Goal: Navigation & Orientation: Find specific page/section

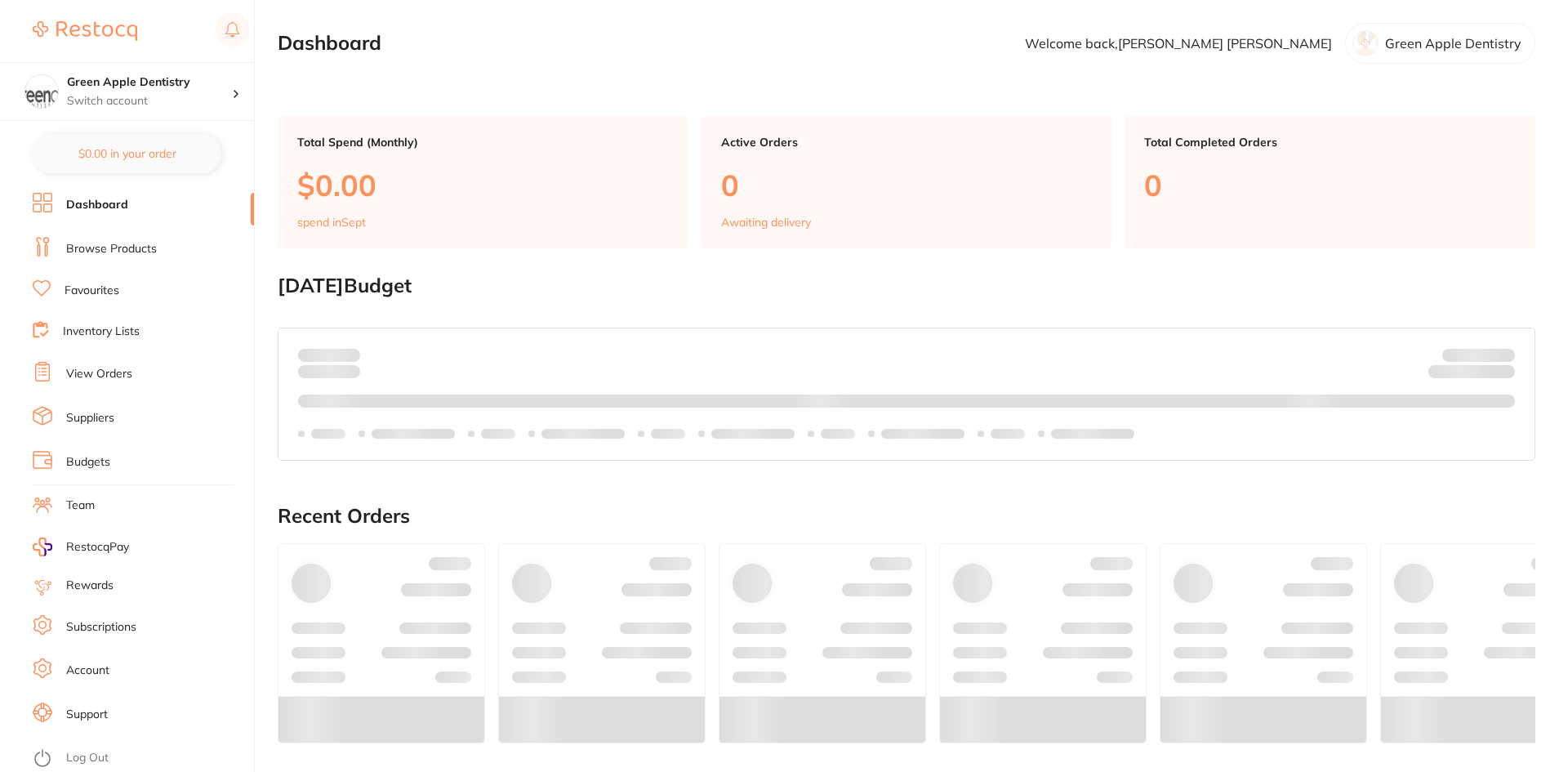
checkbox input "true"
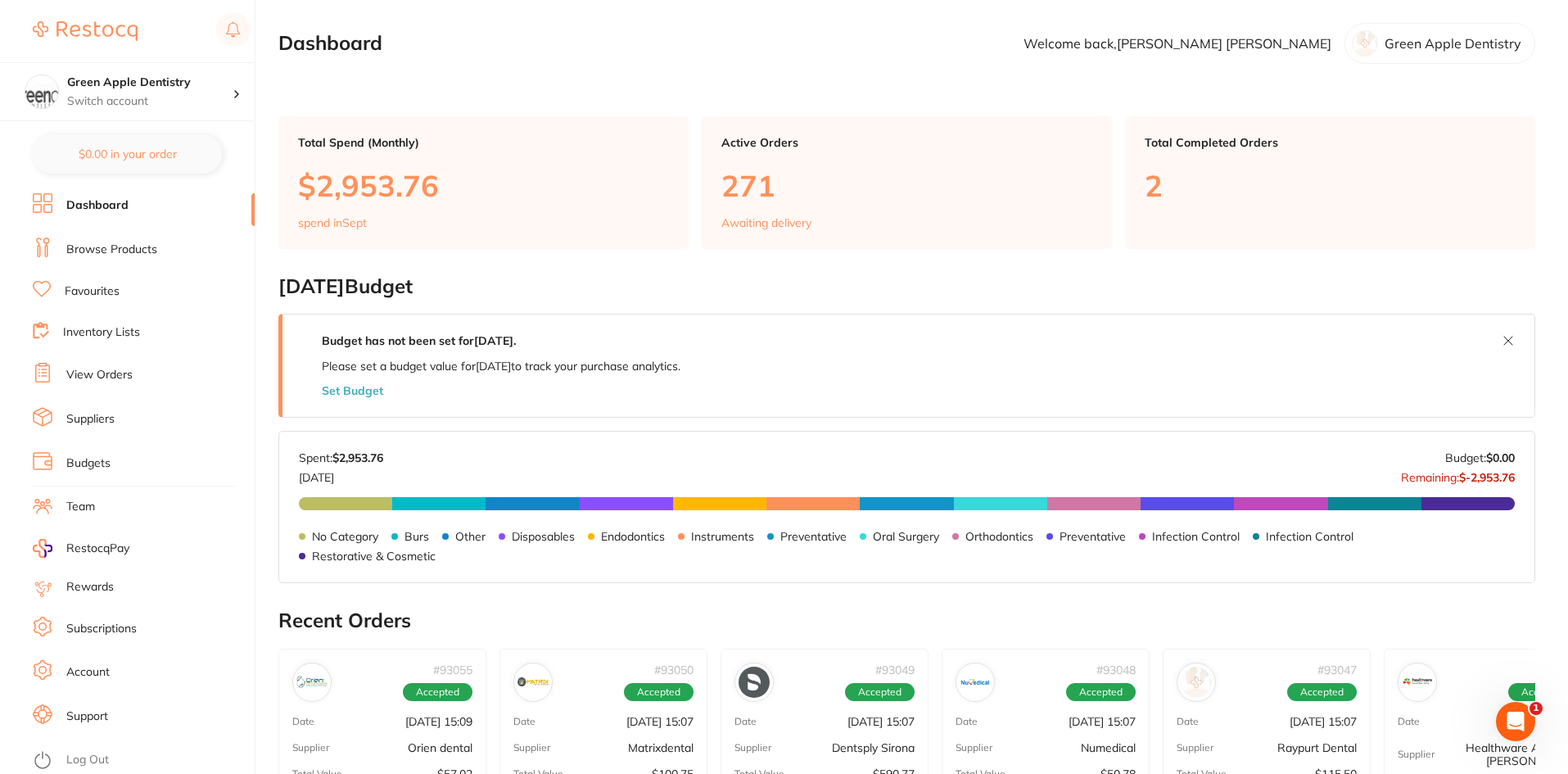
click at [96, 246] on link "Browse Products" at bounding box center [112, 249] width 91 height 16
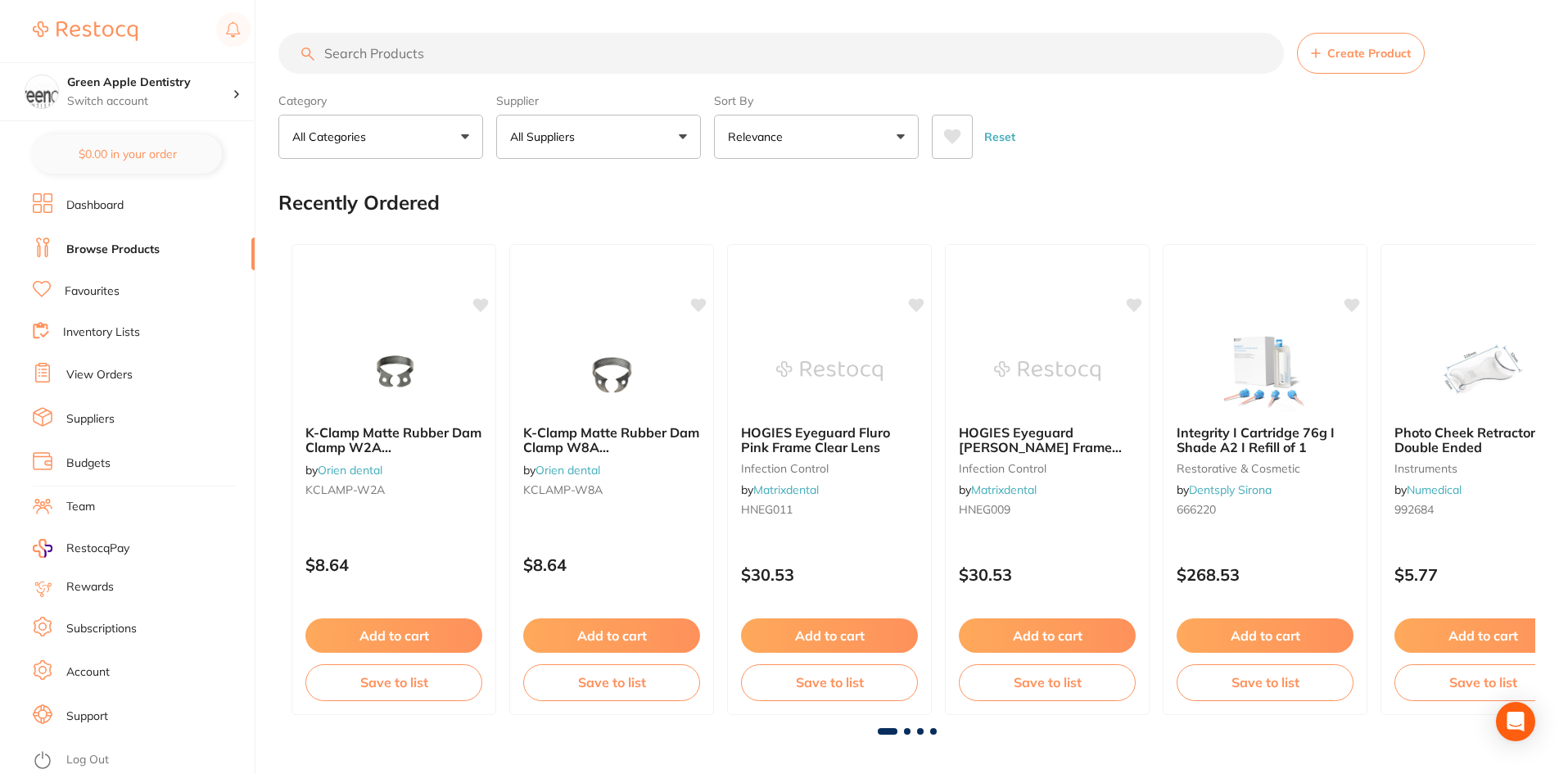
click at [408, 34] on input "search" at bounding box center [781, 54] width 1006 height 41
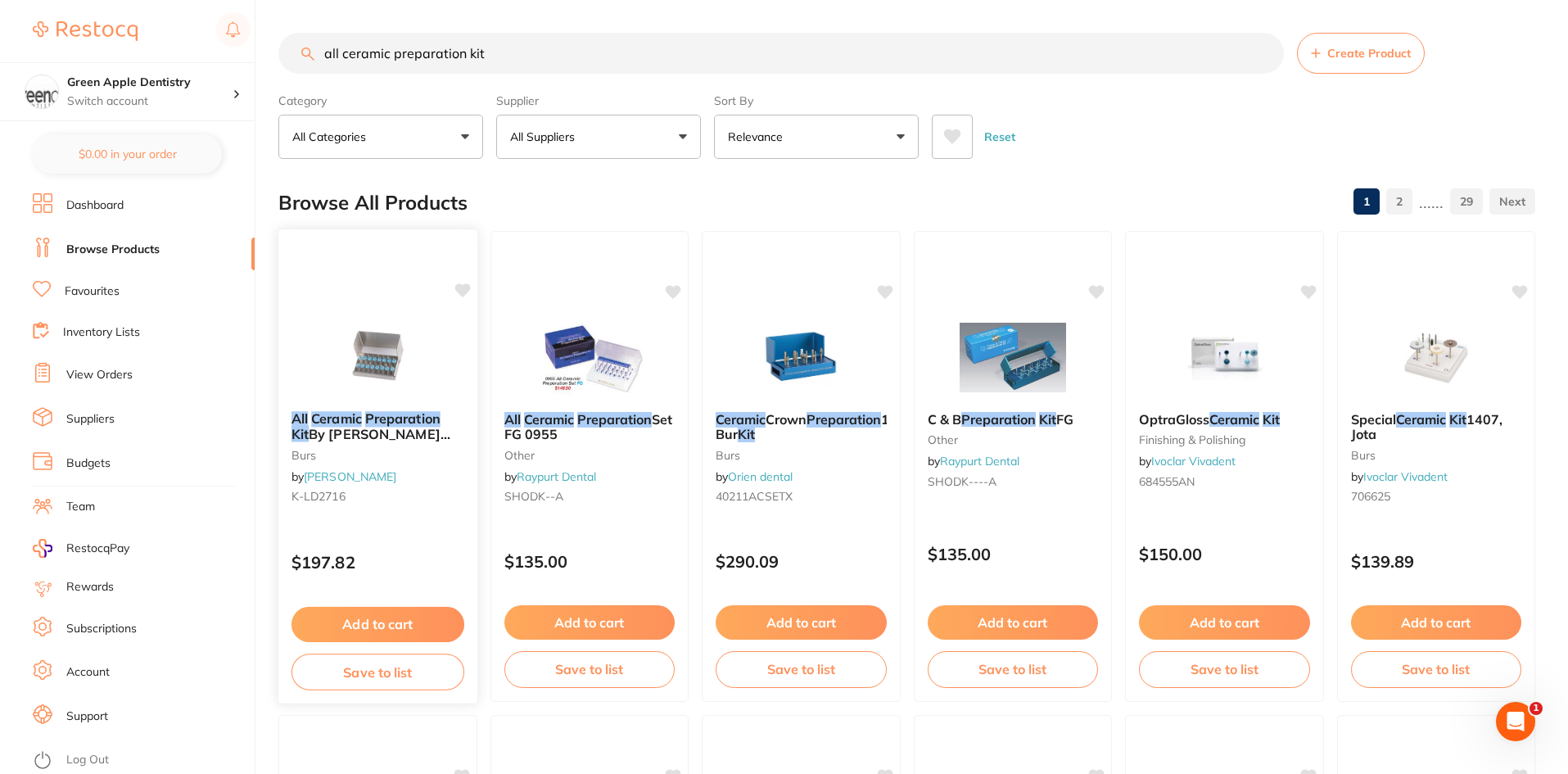
click at [372, 352] on img at bounding box center [378, 357] width 107 height 82
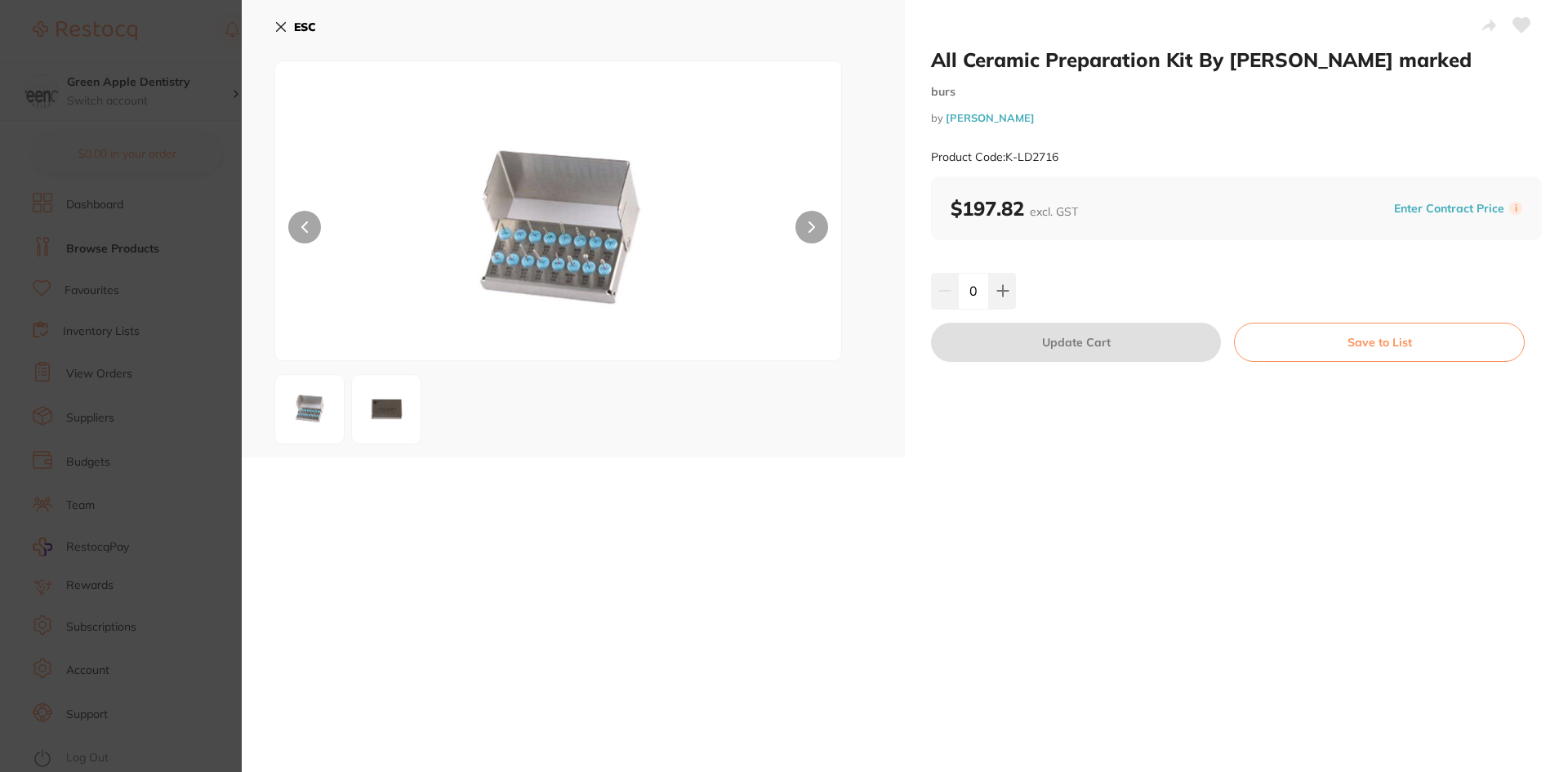
click at [369, 419] on img at bounding box center [387, 410] width 59 height 59
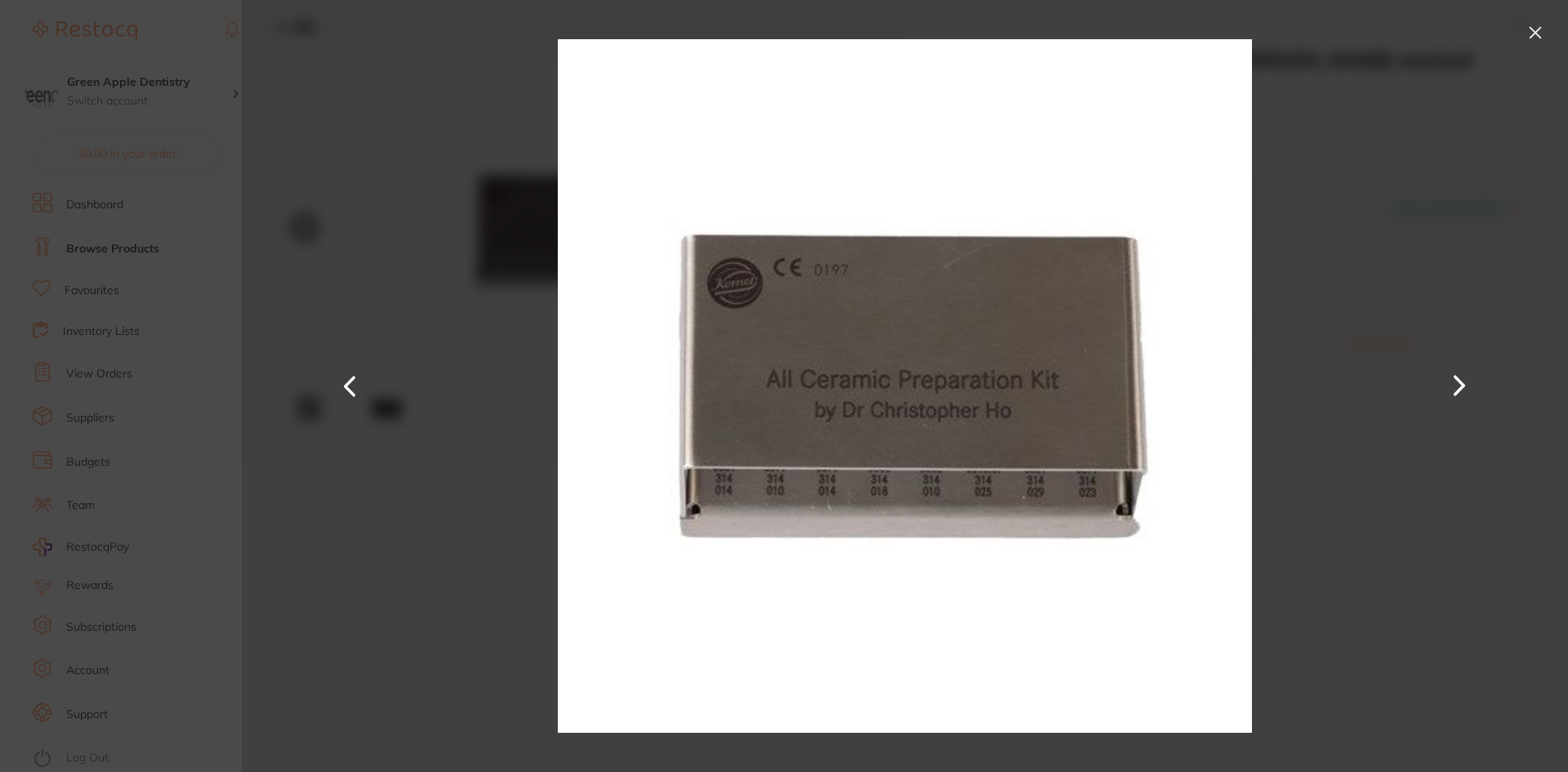
click at [1462, 393] on button at bounding box center [1460, 386] width 39 height 387
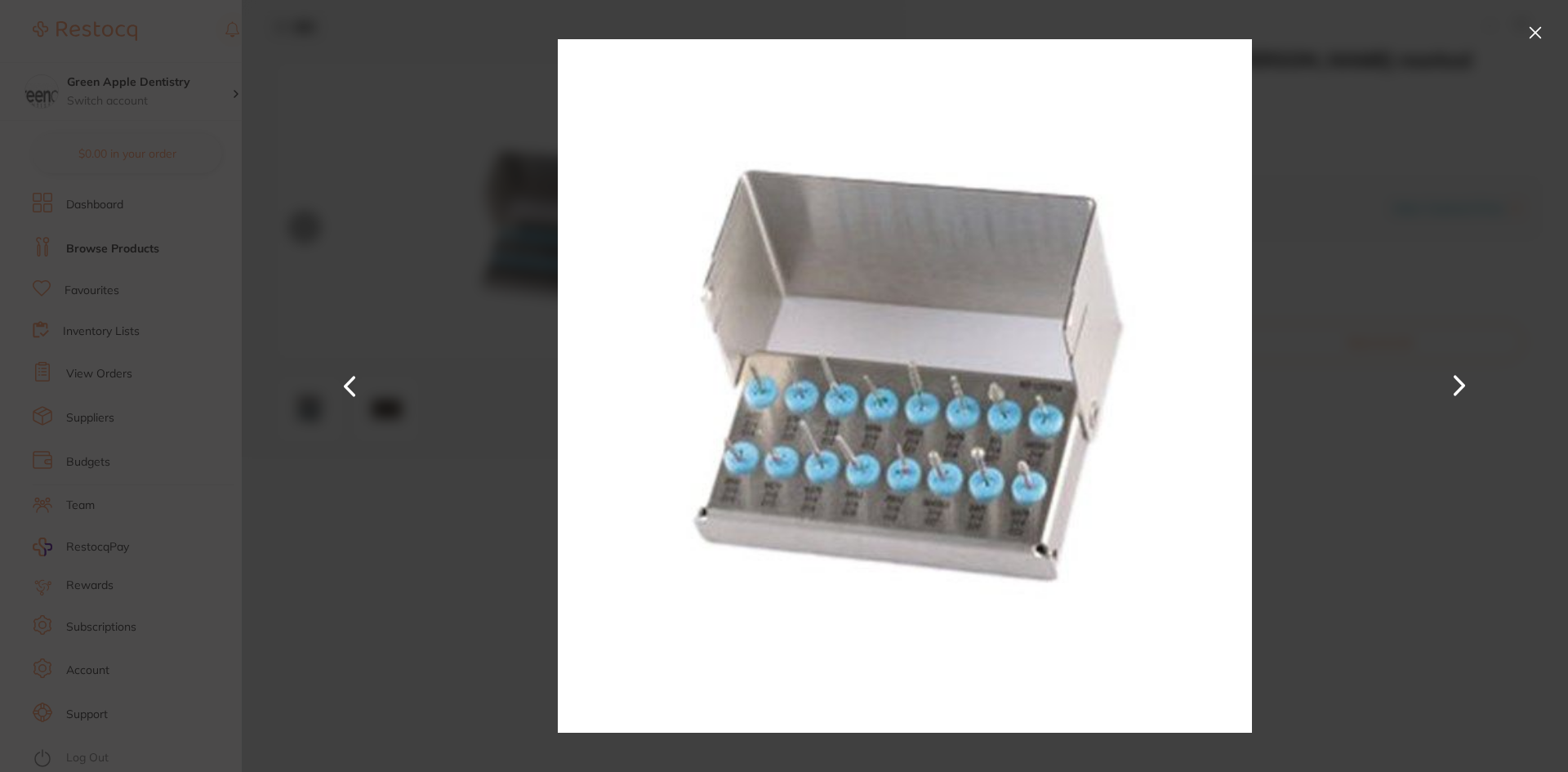
click at [344, 388] on button at bounding box center [351, 386] width 39 height 387
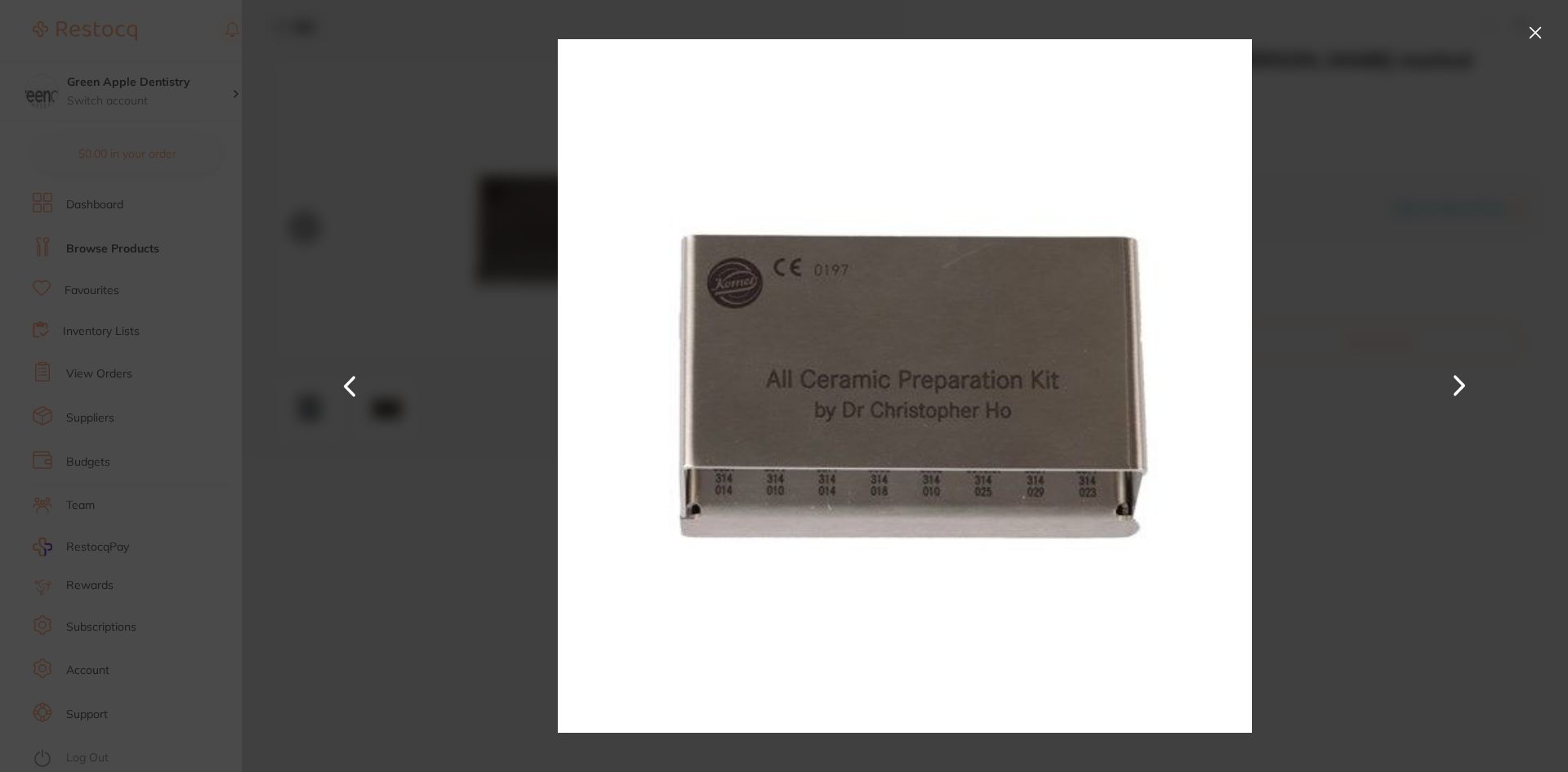
click at [1533, 37] on button at bounding box center [1535, 33] width 26 height 26
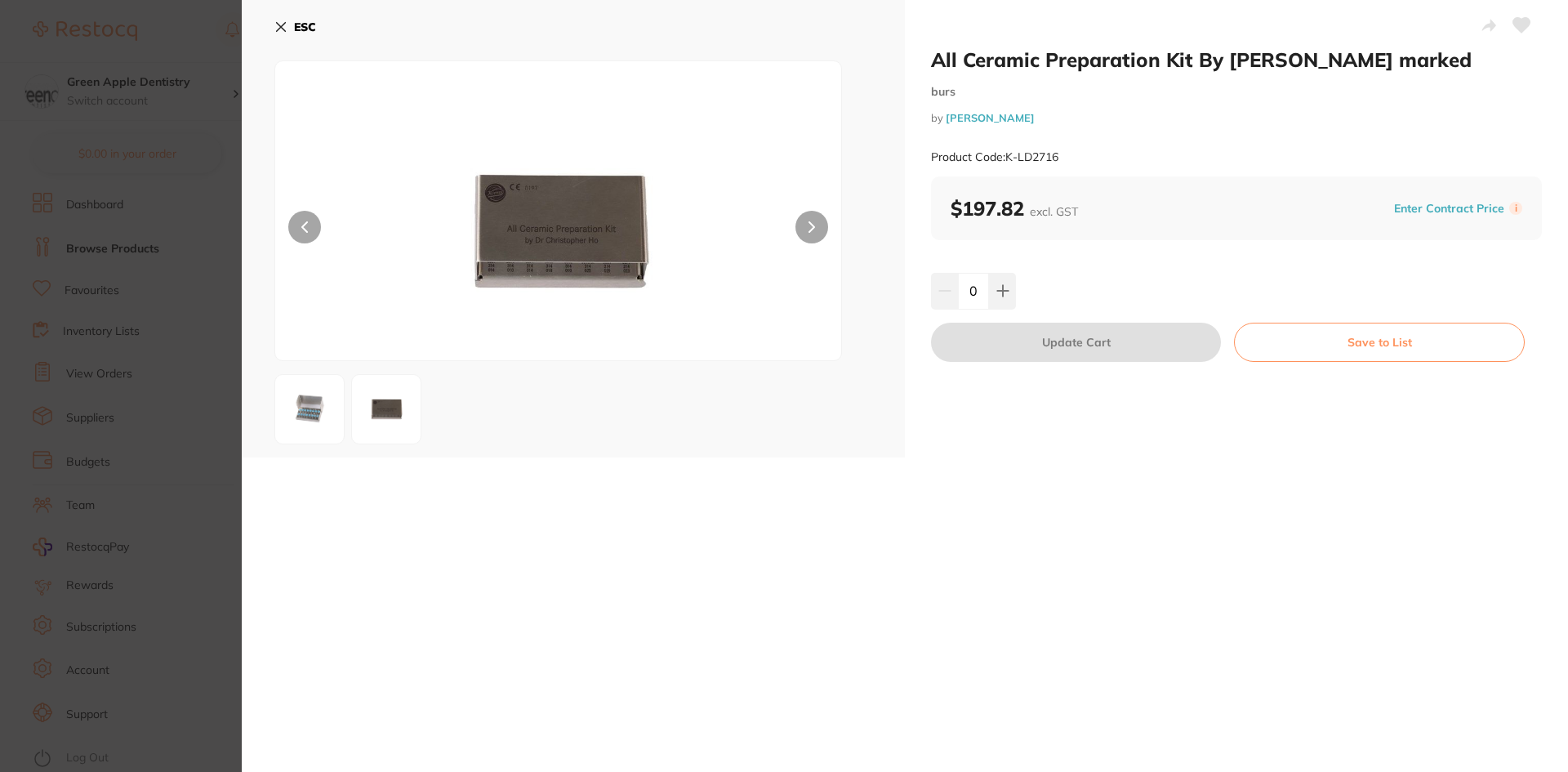
click at [285, 23] on icon at bounding box center [281, 27] width 9 height 9
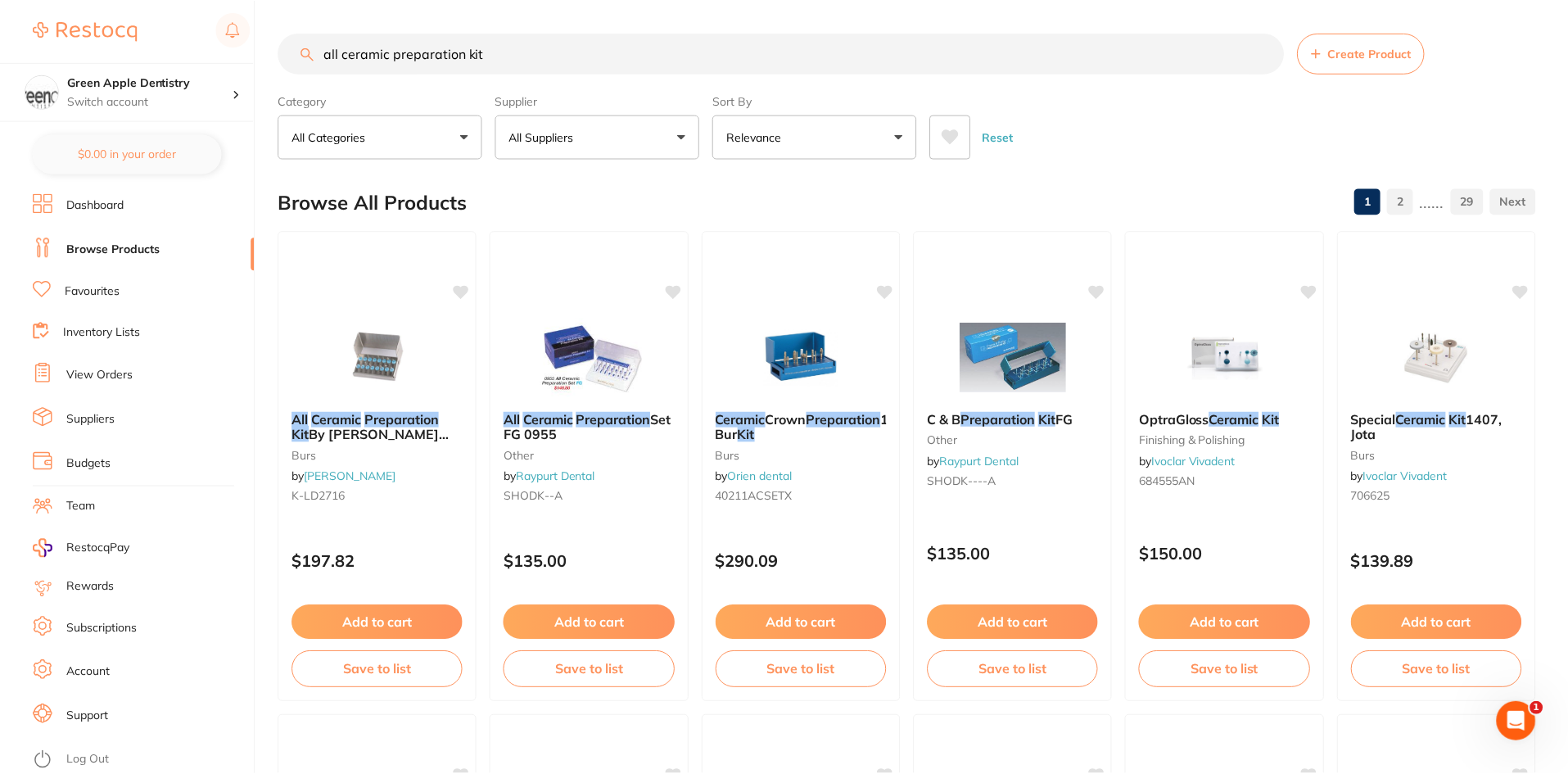
scroll to position [2, 0]
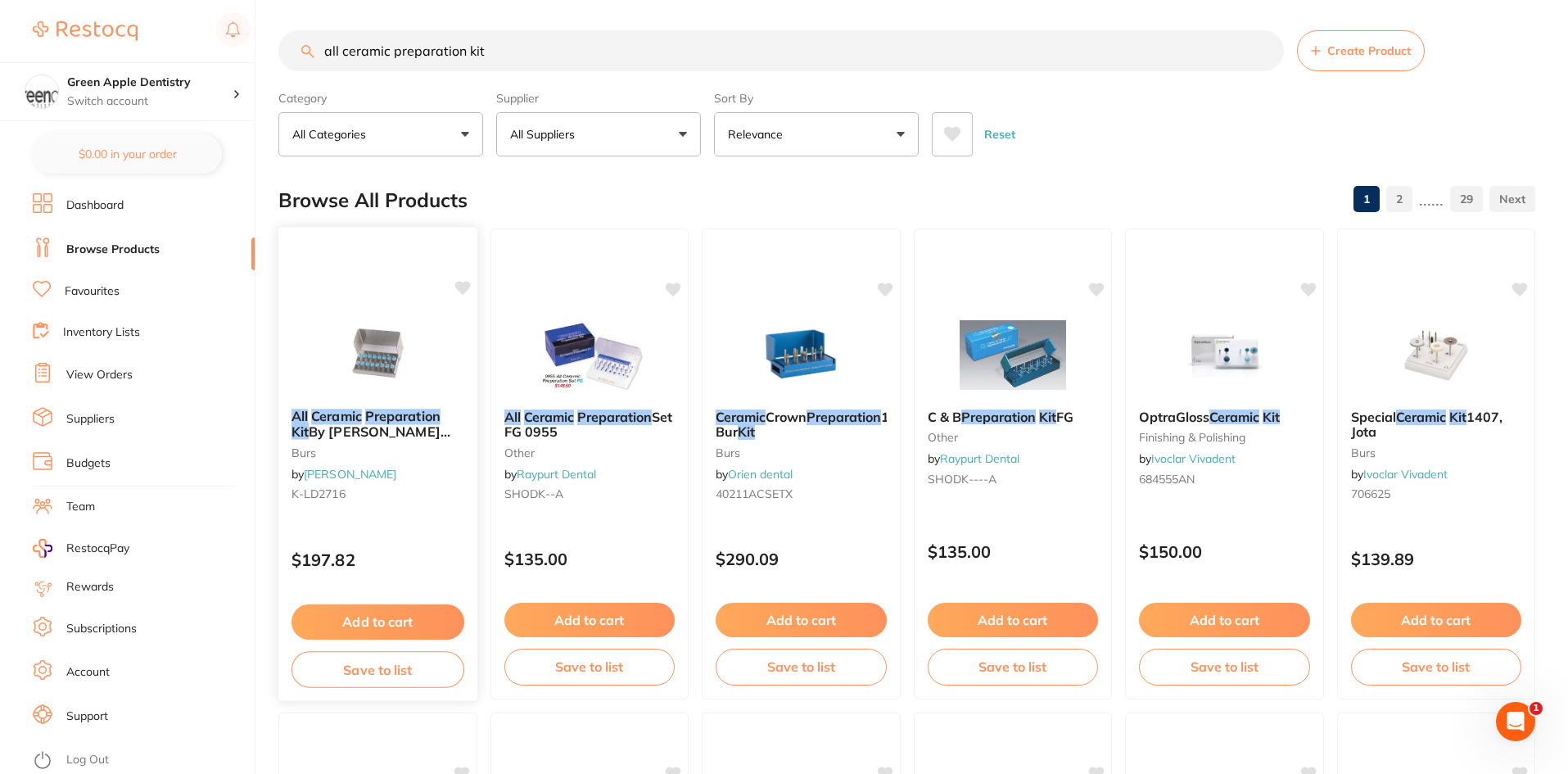
click at [374, 375] on img at bounding box center [378, 354] width 107 height 82
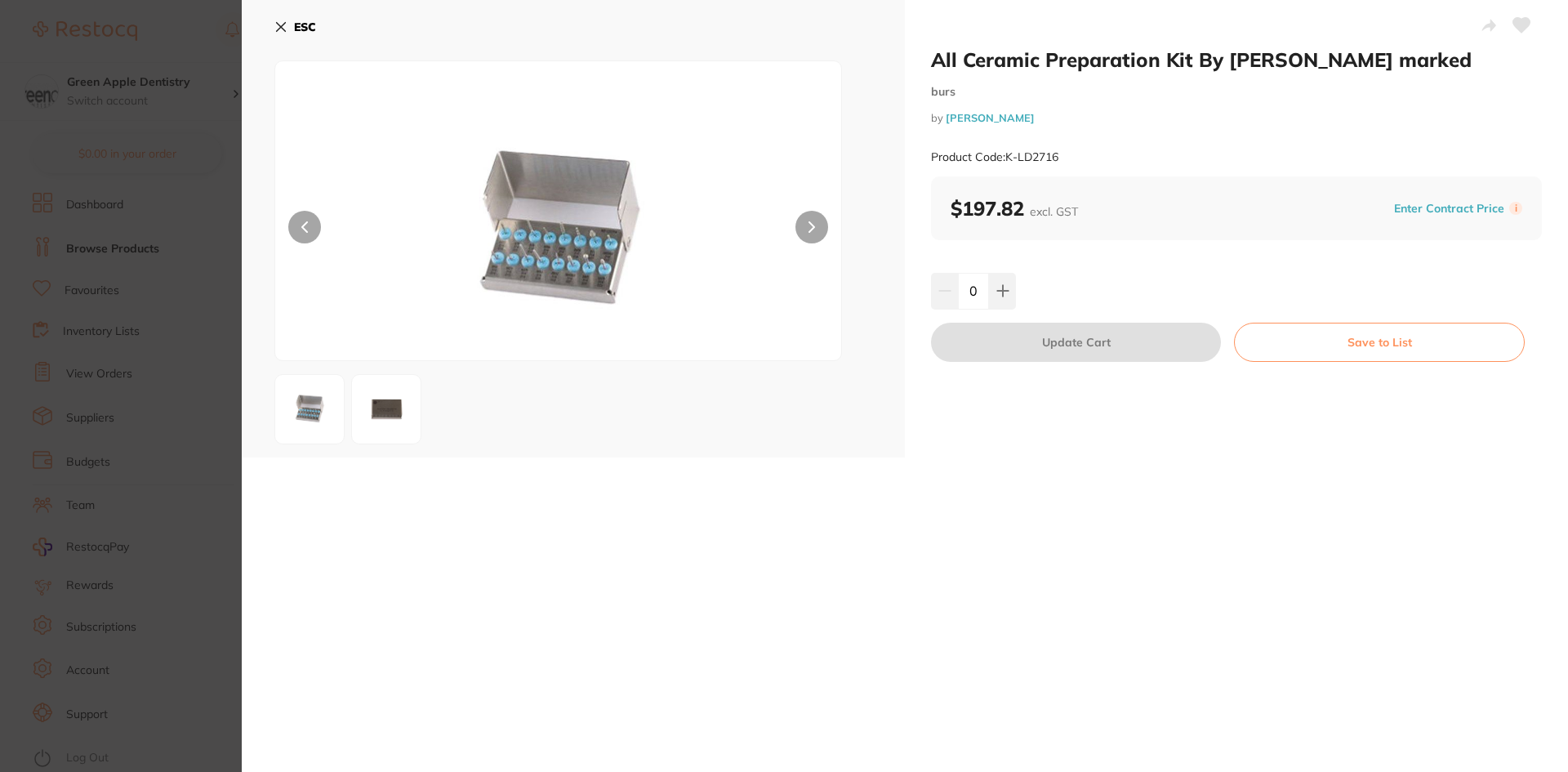
click at [277, 25] on icon at bounding box center [281, 27] width 13 height 13
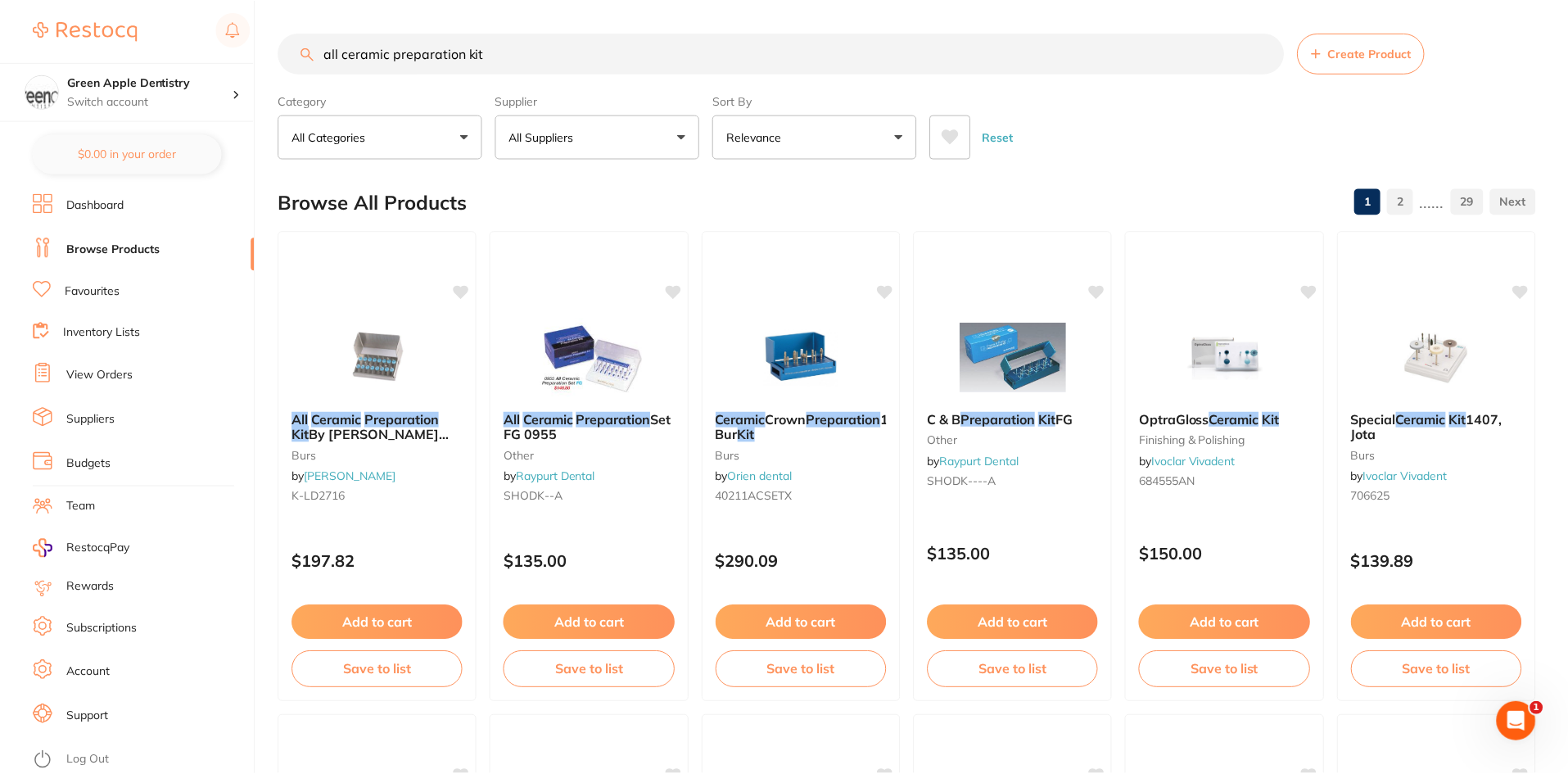
scroll to position [2, 0]
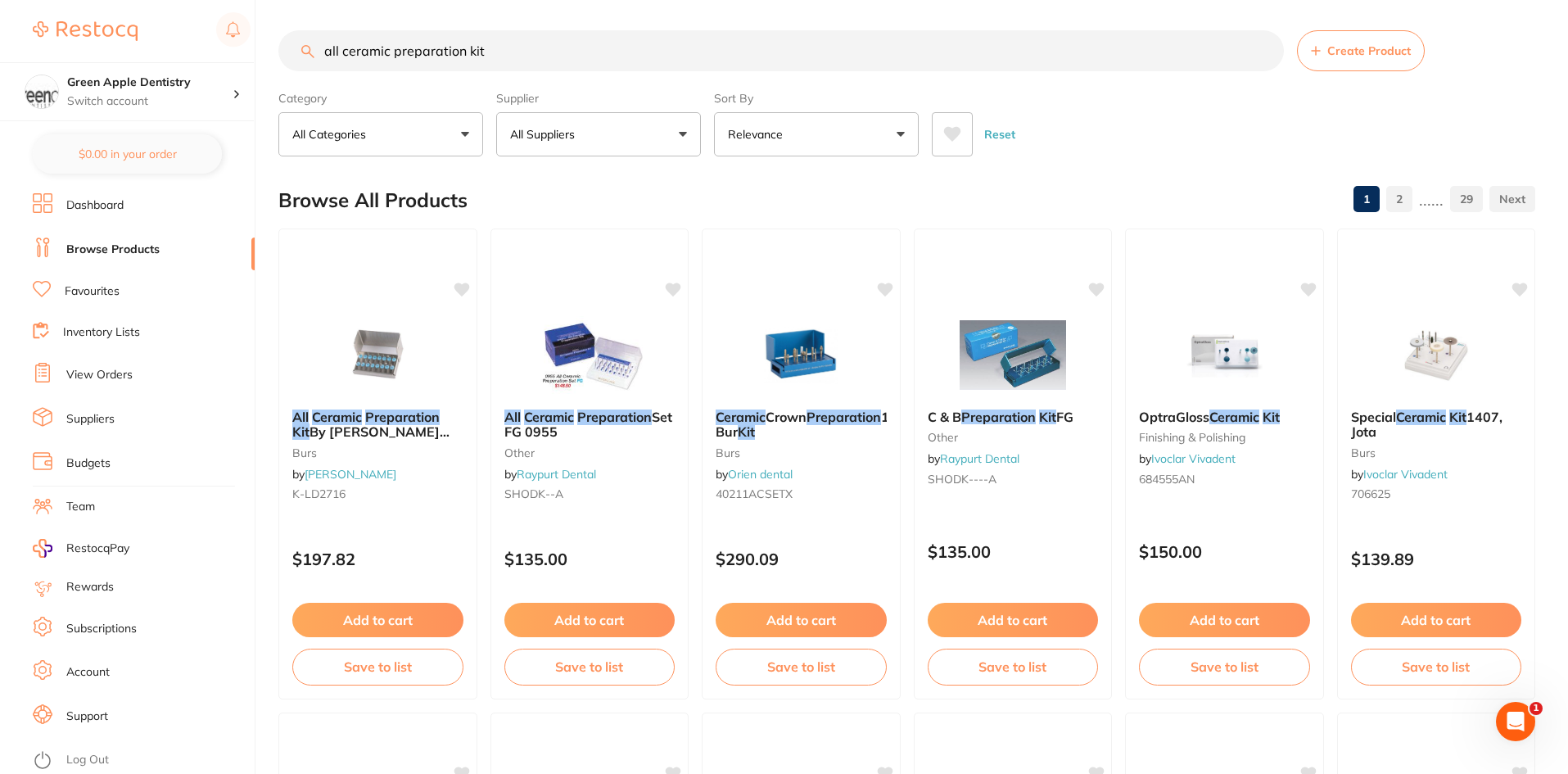
click at [510, 54] on input "all ceramic preparation kit" at bounding box center [781, 51] width 1006 height 41
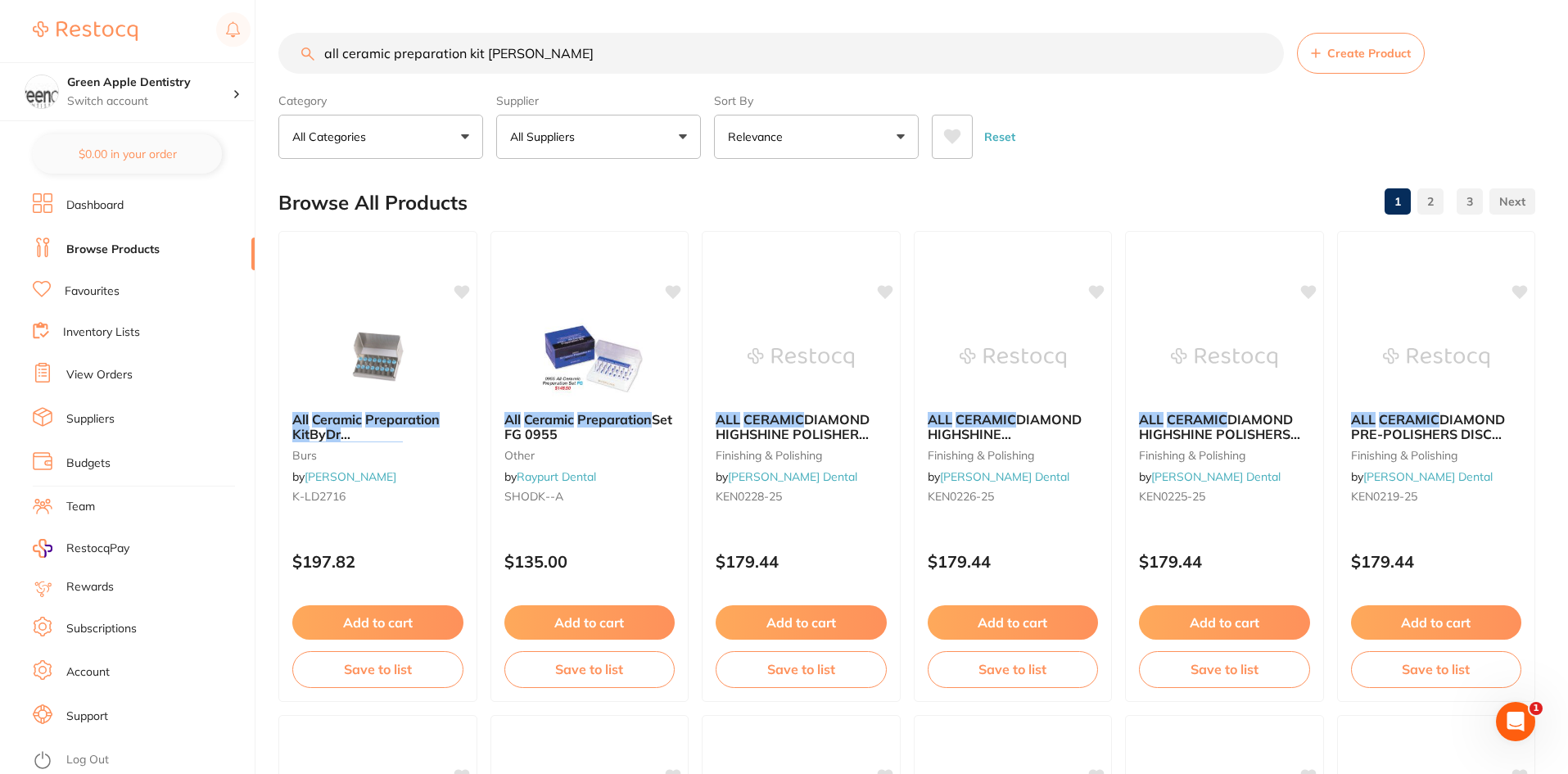
scroll to position [0, 0]
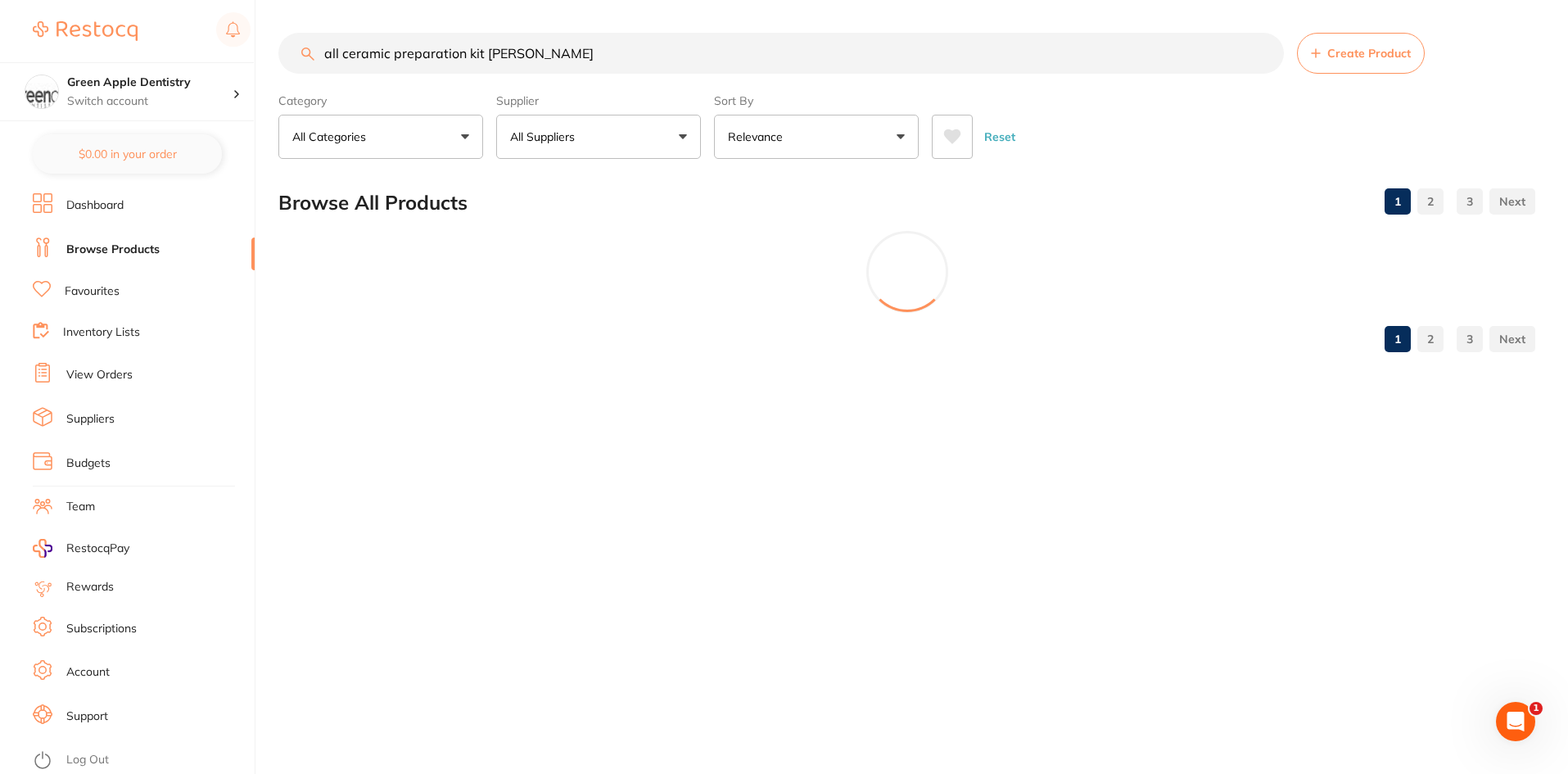
type input "all ceramic preparation kit [PERSON_NAME]"
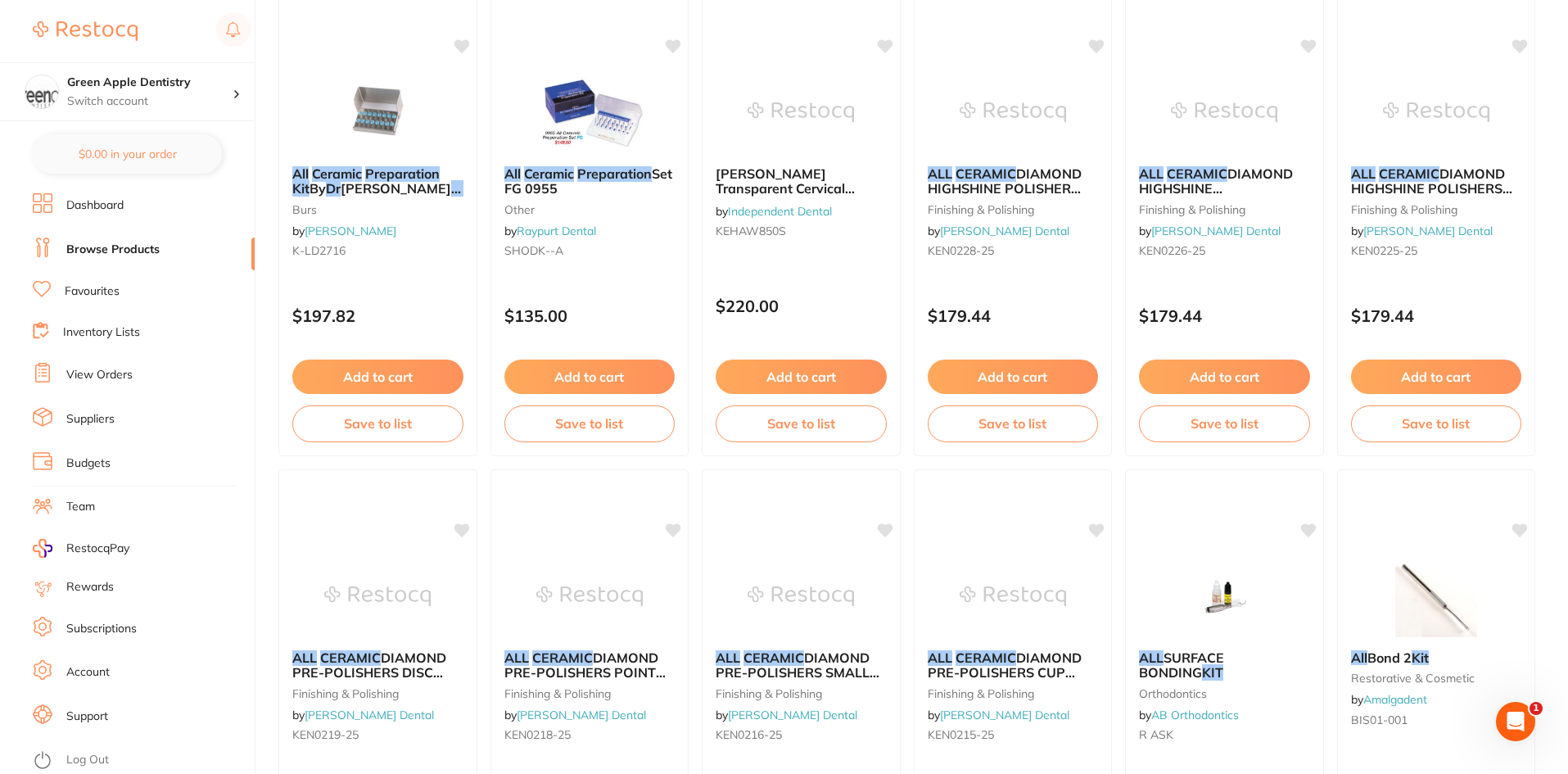
click at [106, 285] on link "Favourites" at bounding box center [92, 291] width 55 height 16
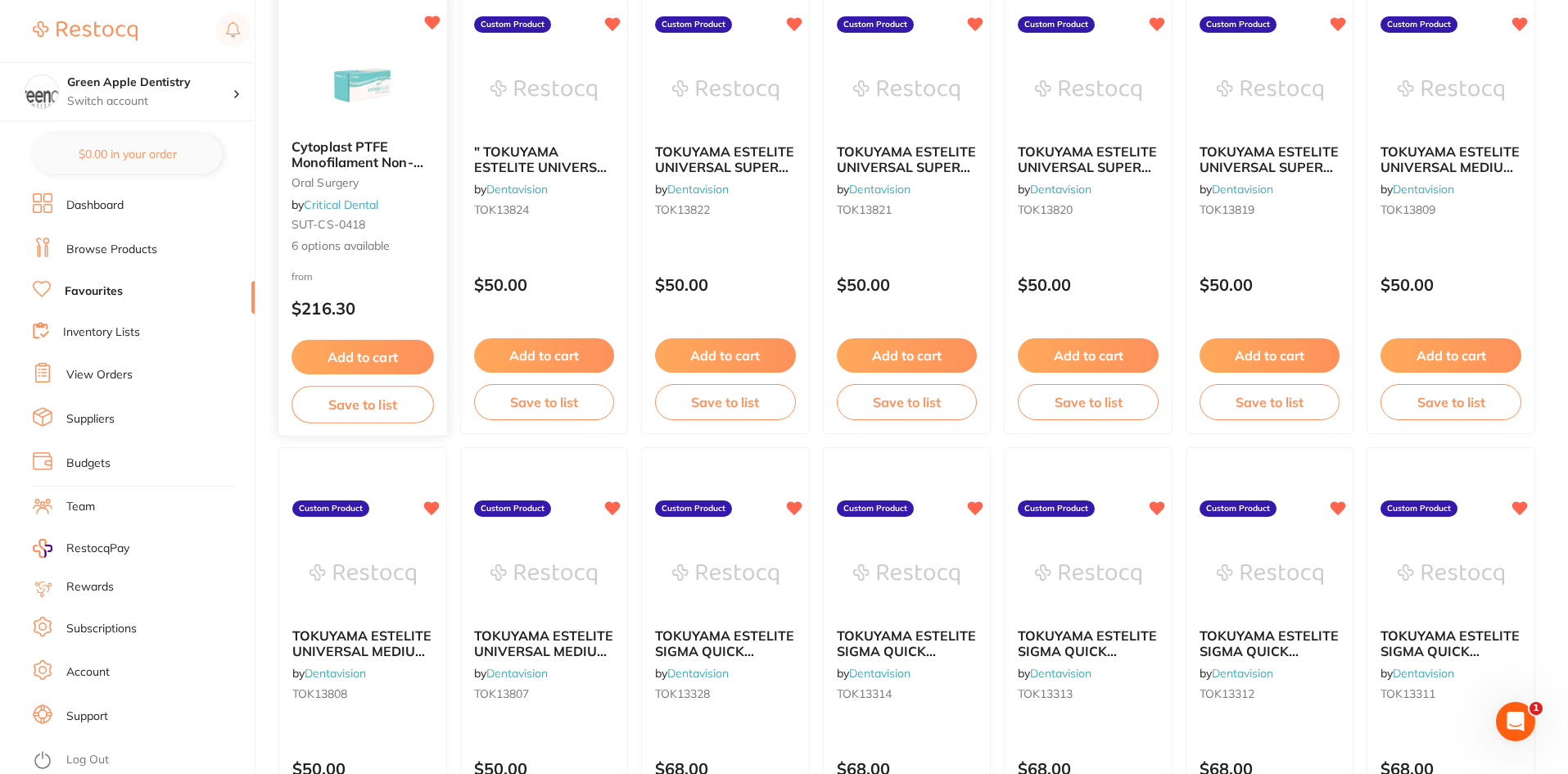
scroll to position [328, 0]
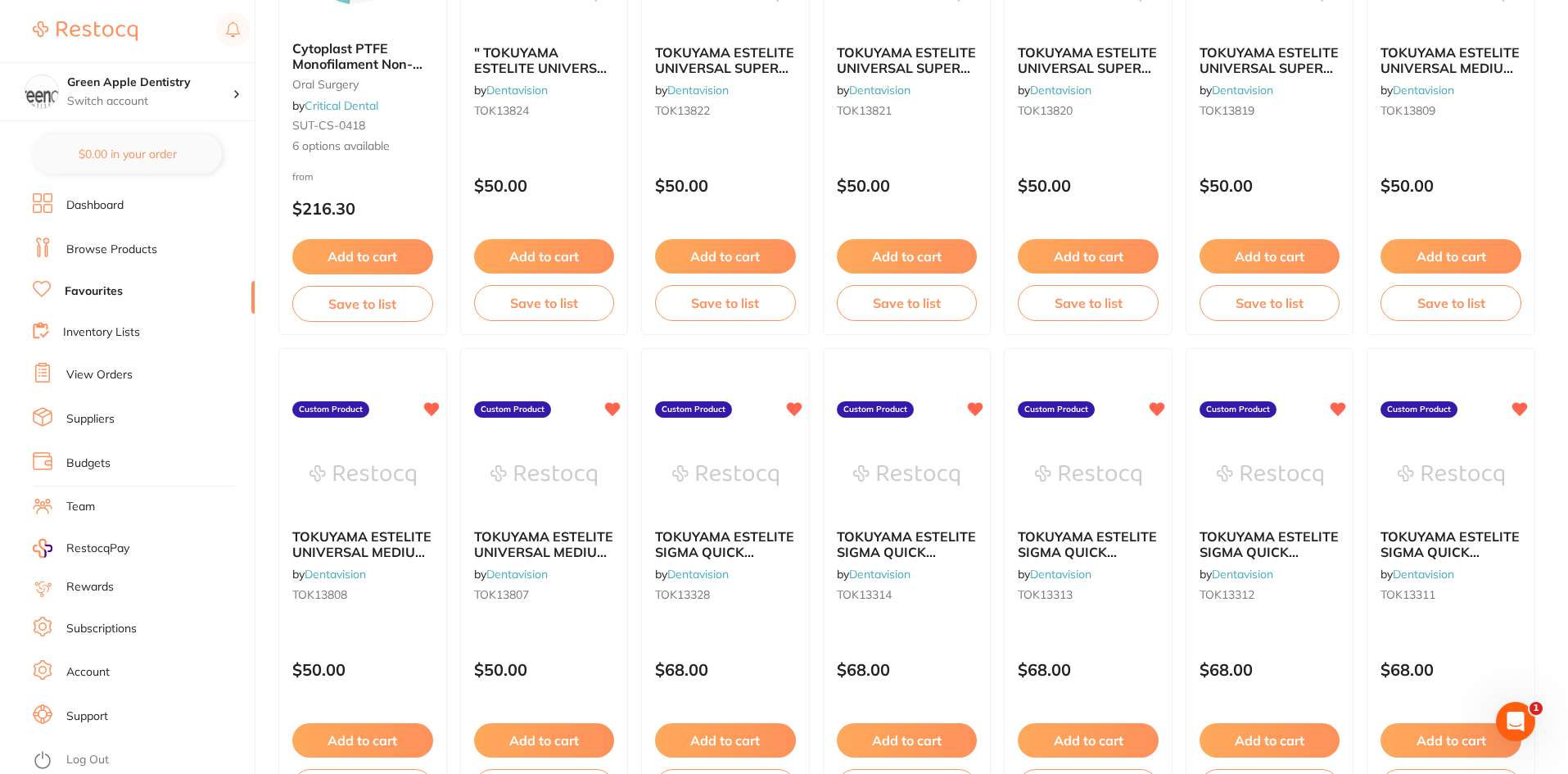
click at [95, 336] on link "Inventory Lists" at bounding box center [102, 333] width 77 height 16
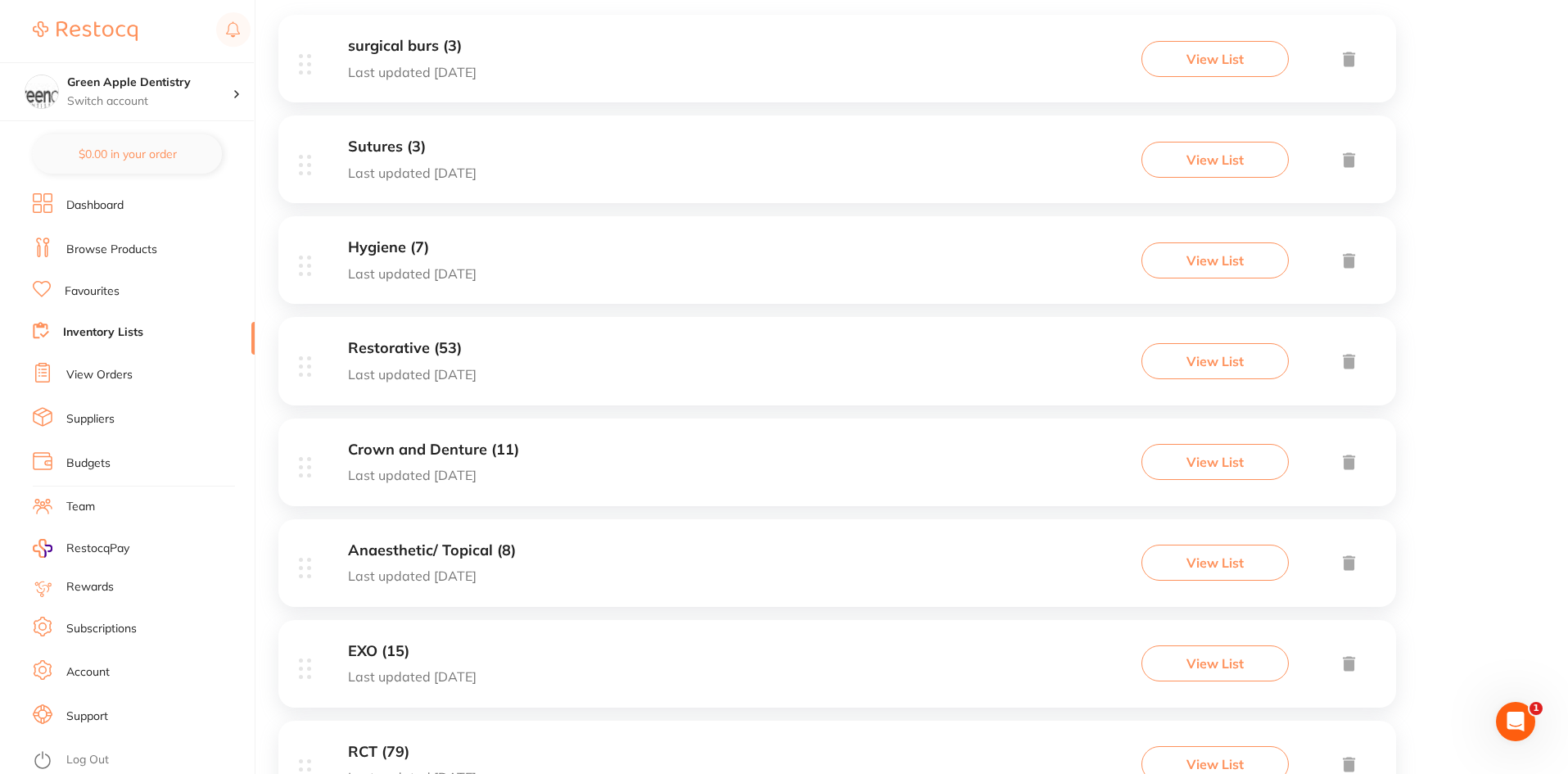
scroll to position [328, 0]
click at [640, 447] on div "Crown and Denture (11) Last updated [DATE] View List" at bounding box center [837, 460] width 1118 height 87
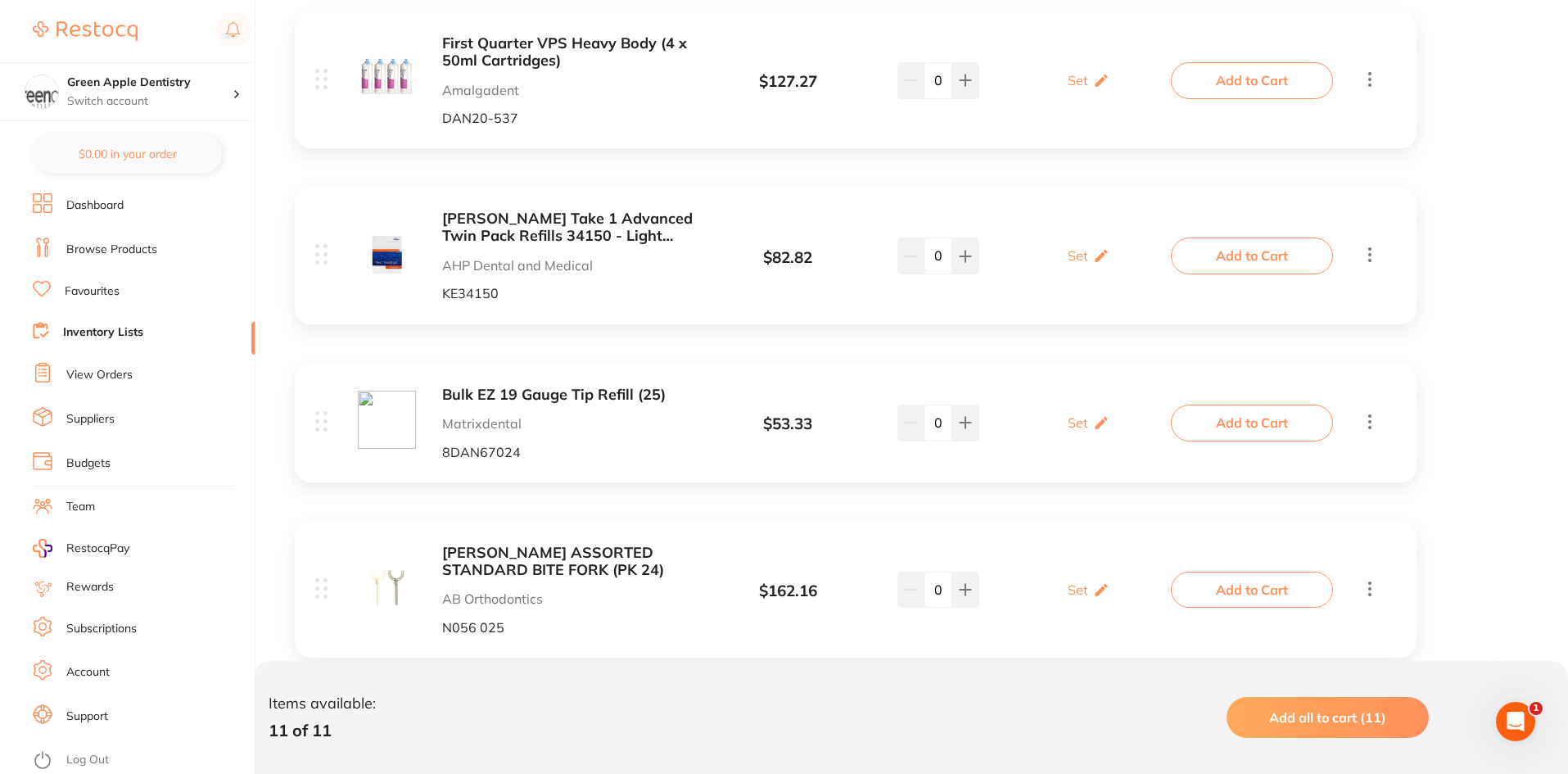
scroll to position [1681, 0]
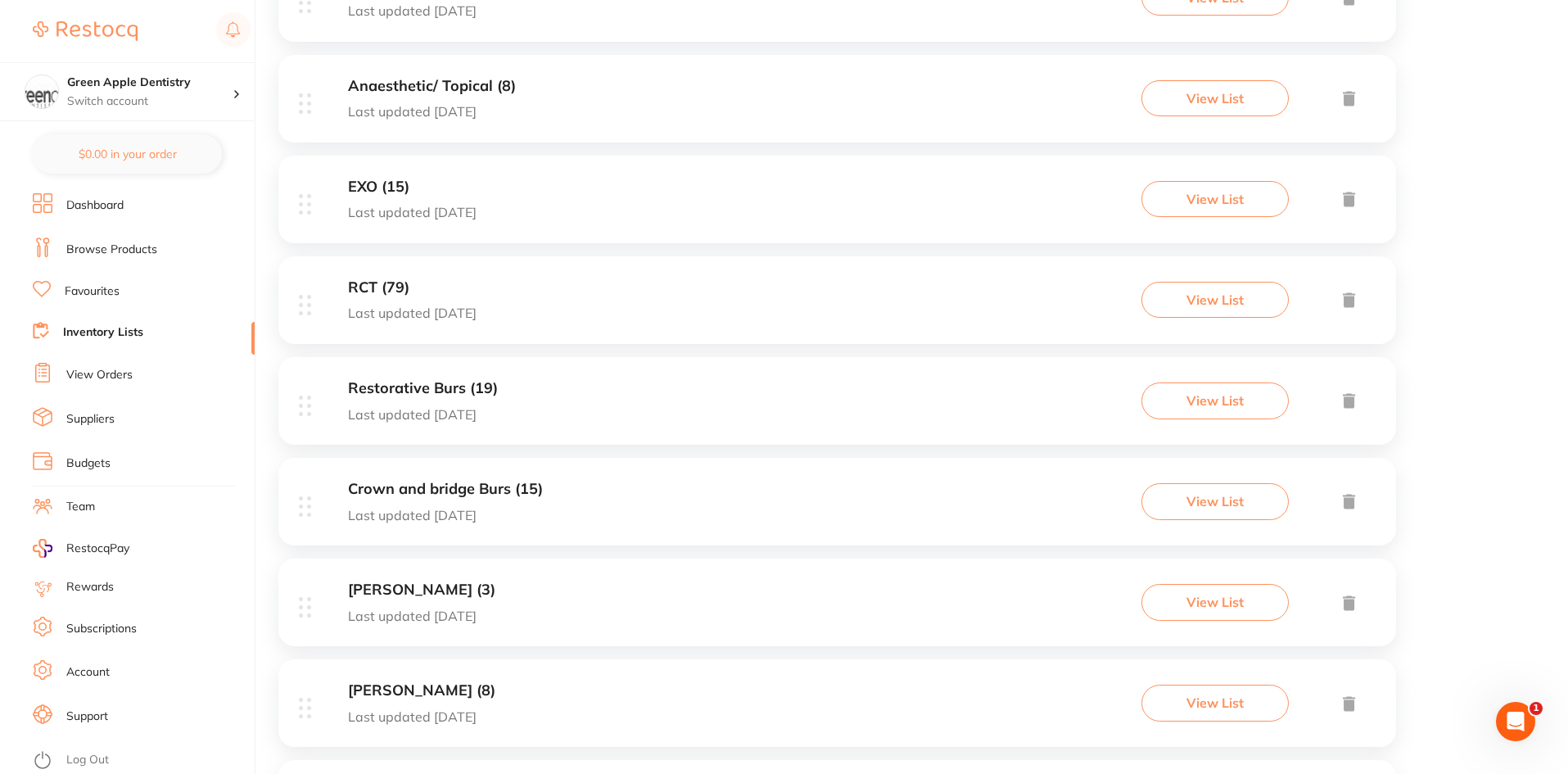
scroll to position [819, 0]
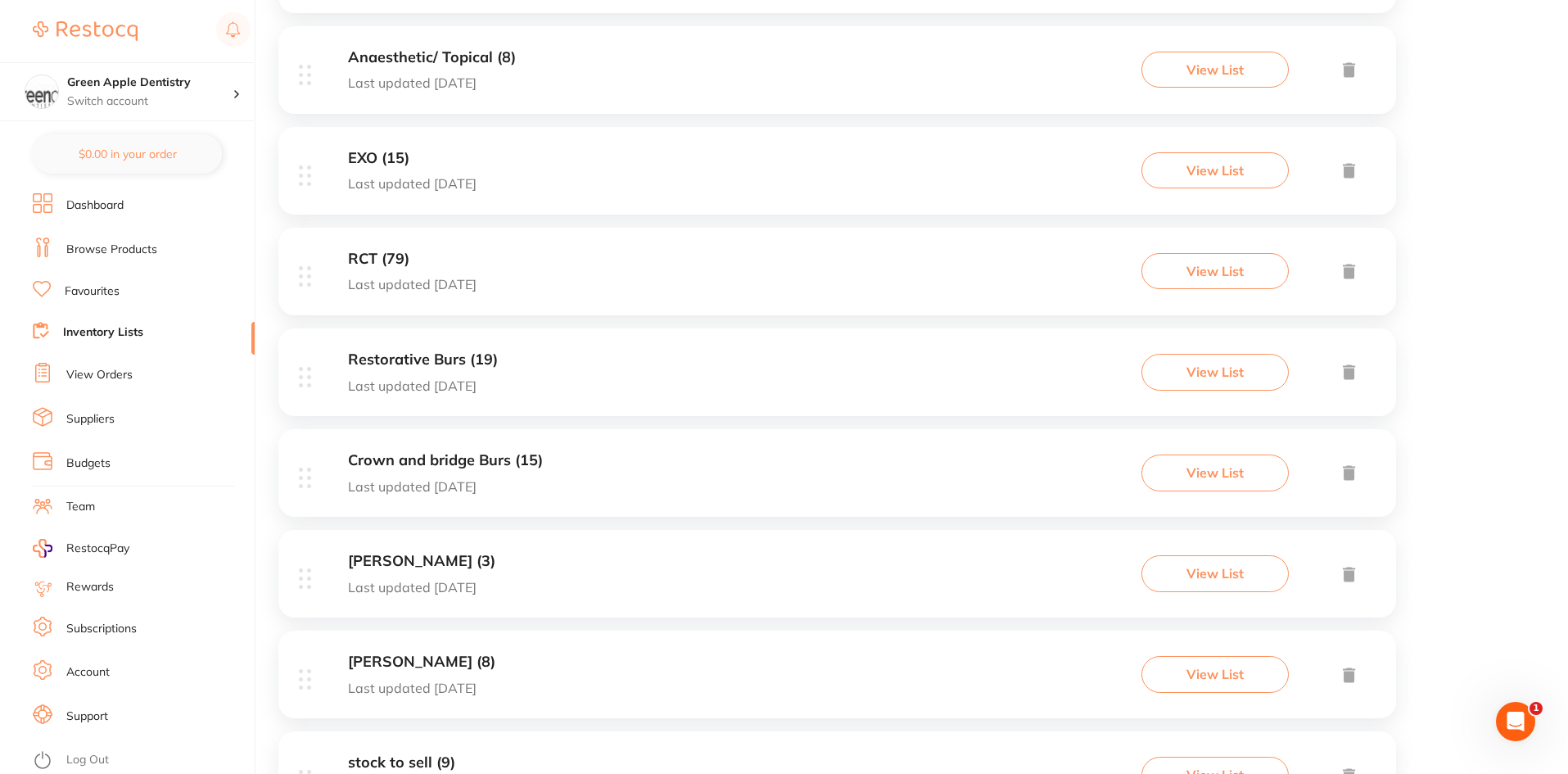
click at [472, 472] on div "Crown and bridge Burs (15) Last updated [DATE]" at bounding box center [445, 473] width 195 height 42
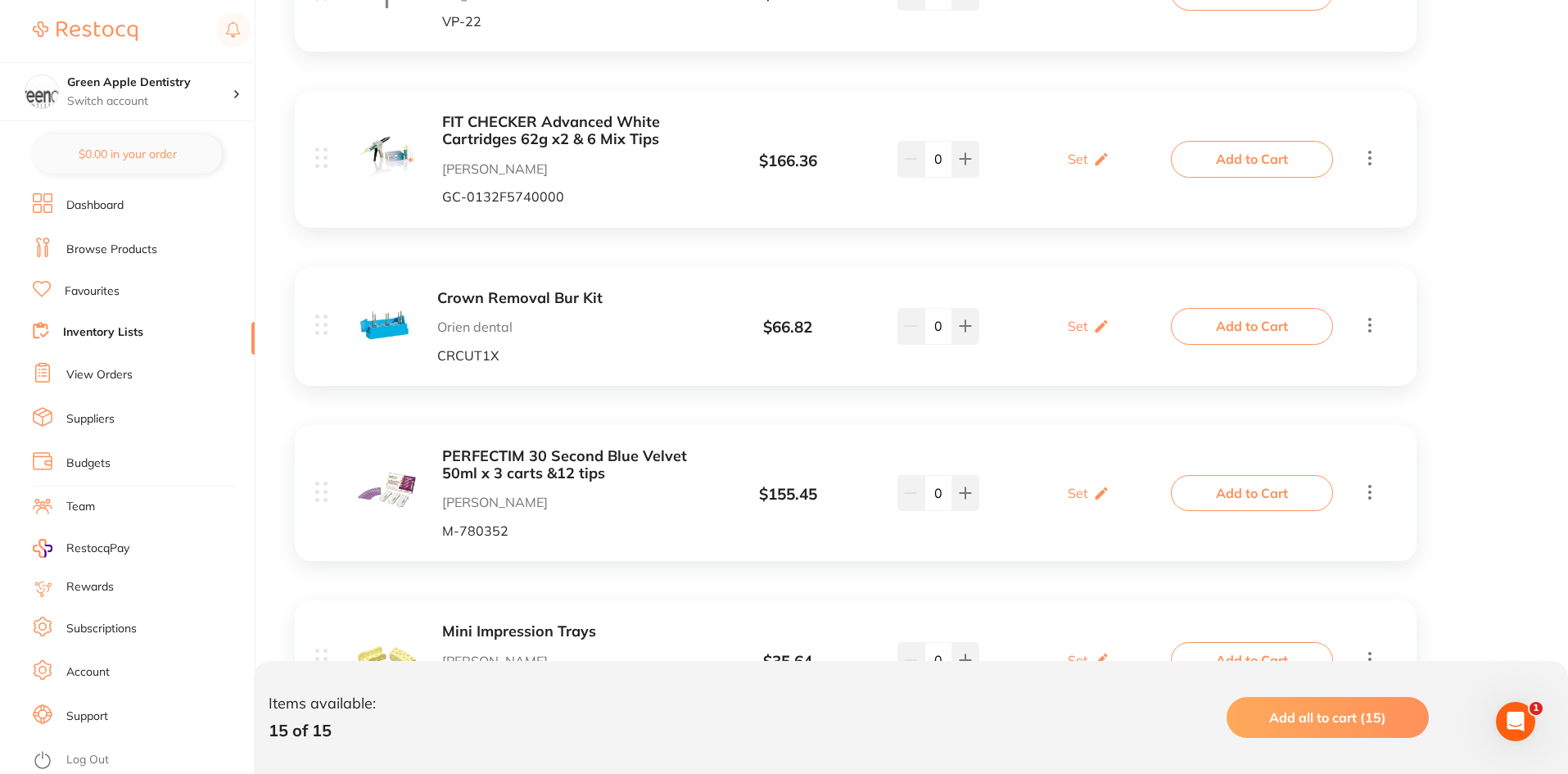
scroll to position [2231, 0]
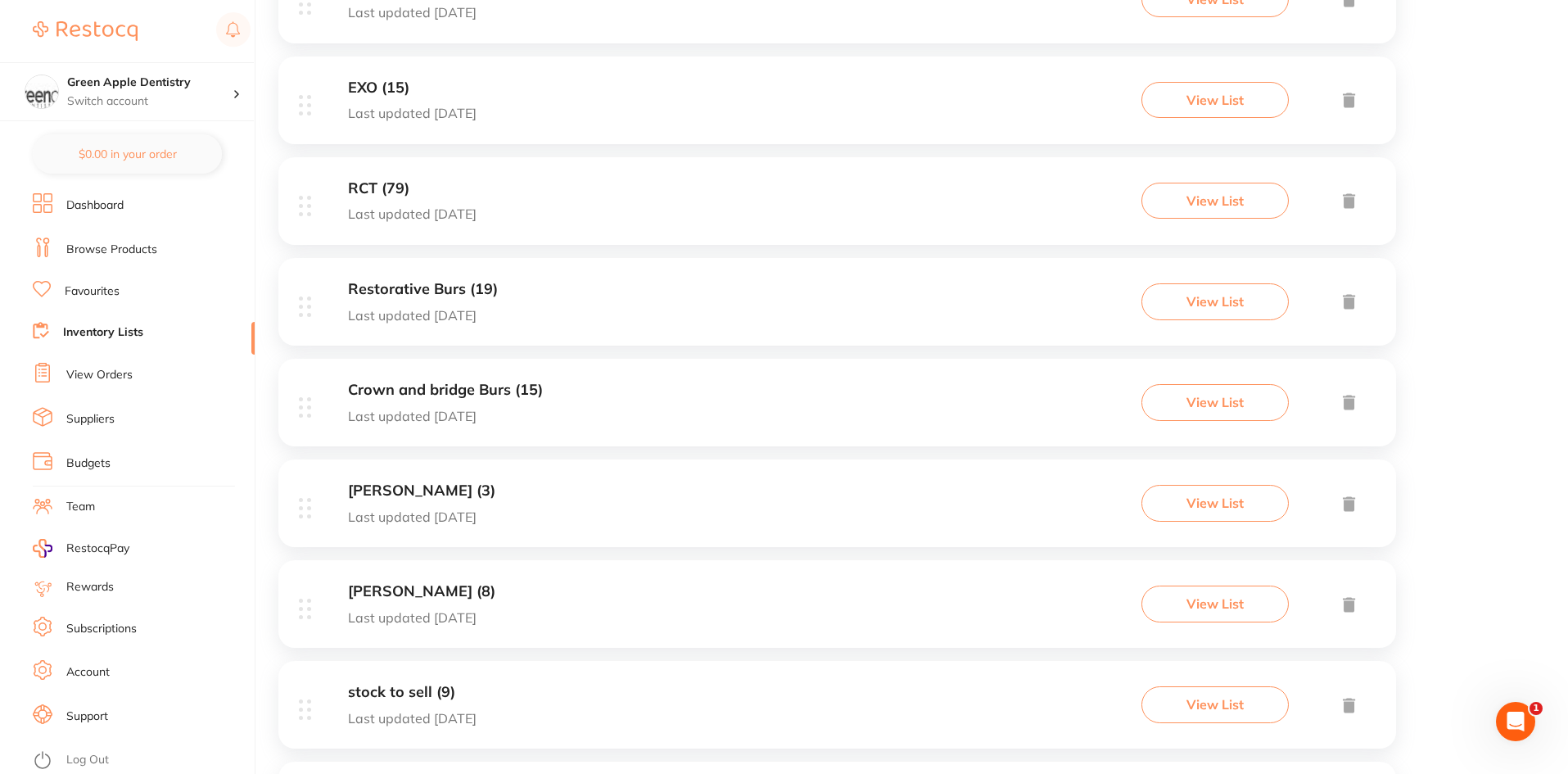
scroll to position [901, 0]
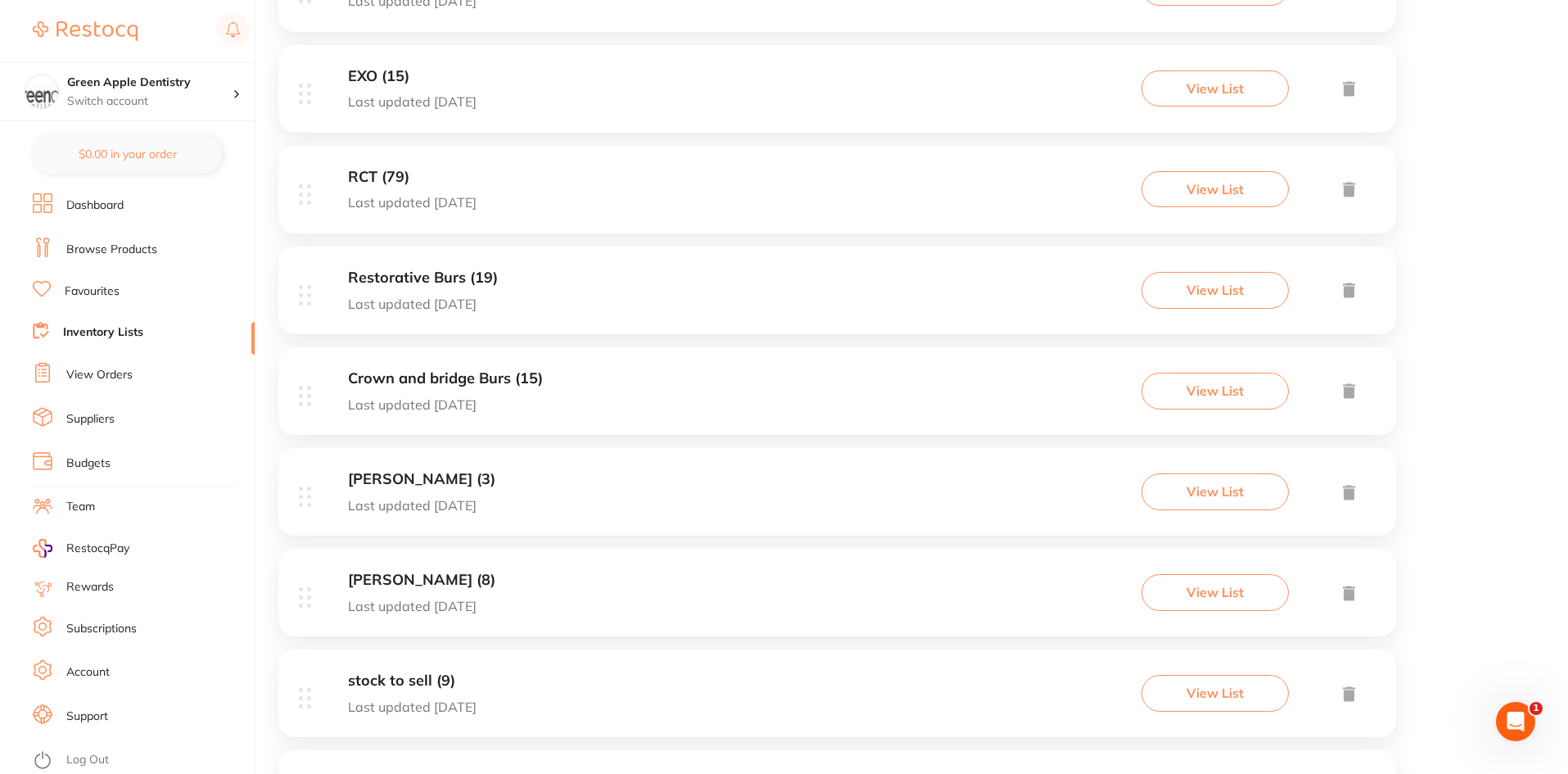
click at [392, 575] on h3 "[PERSON_NAME] (8)" at bounding box center [421, 580] width 147 height 17
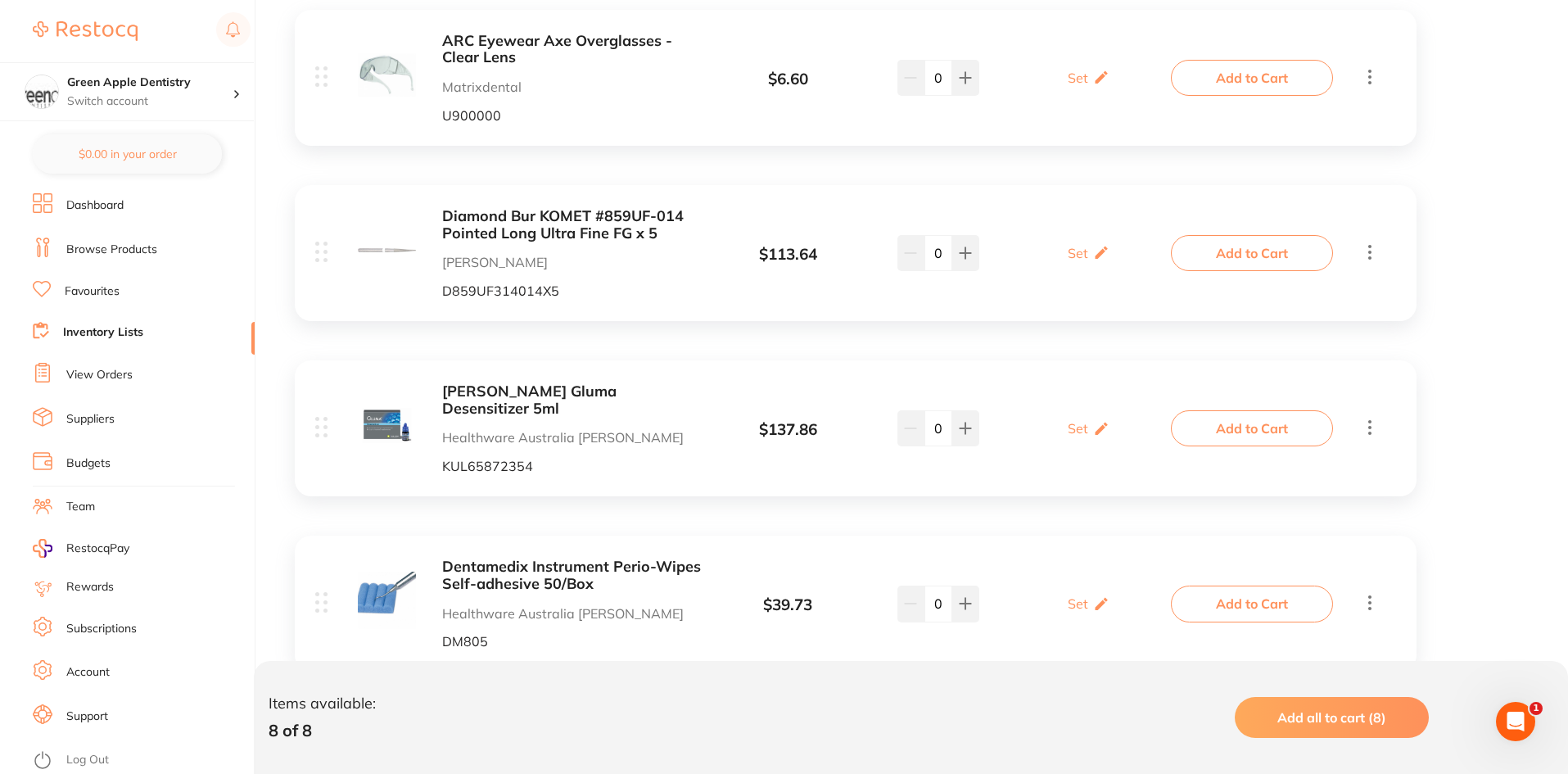
scroll to position [1105, 0]
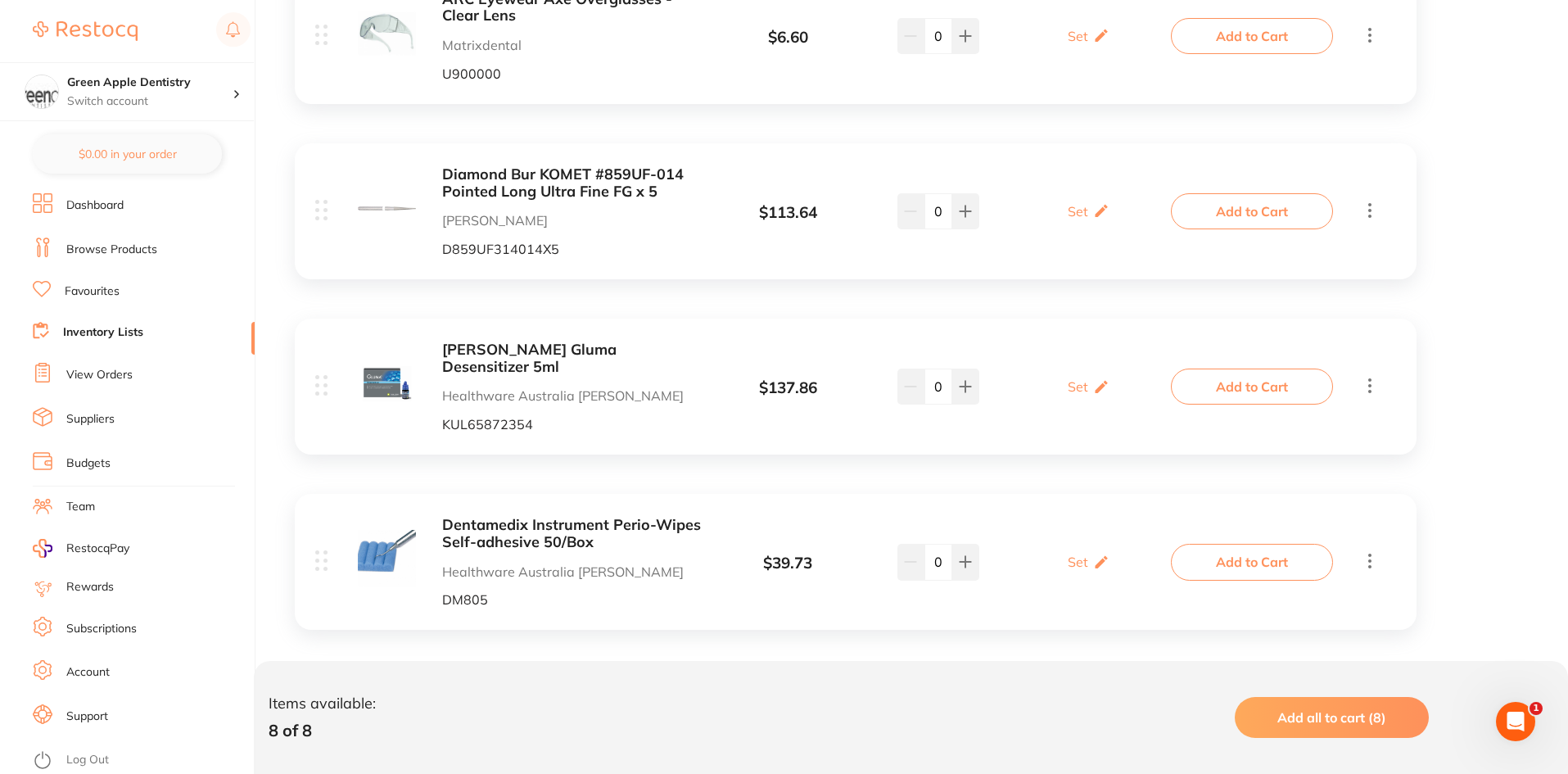
click at [502, 185] on b "Diamond Bur KOMET #859UF-014 Pointed Long Ultra Fine FG x 5" at bounding box center [571, 183] width 259 height 34
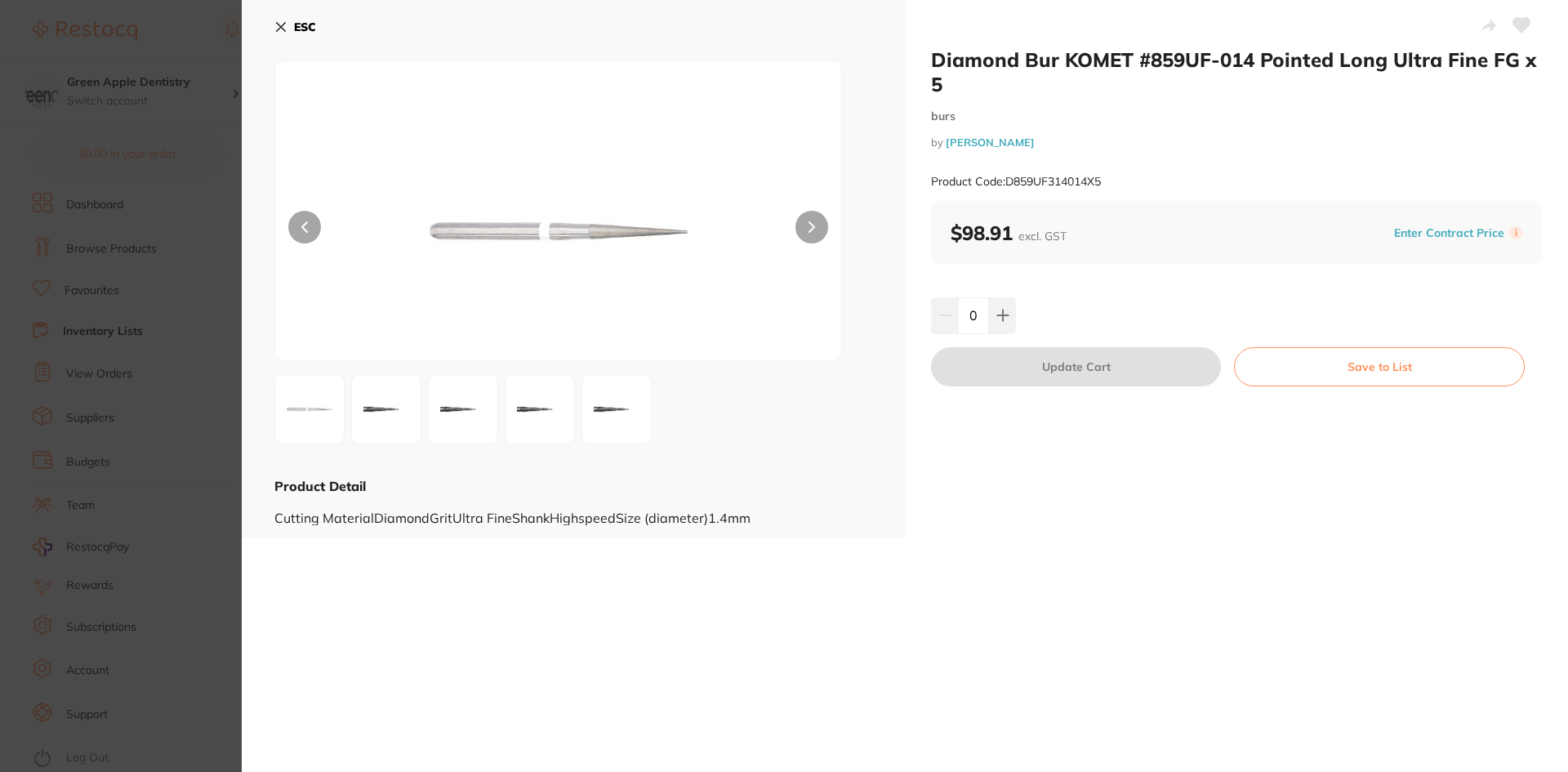
click at [320, 421] on button at bounding box center [309, 410] width 71 height 71
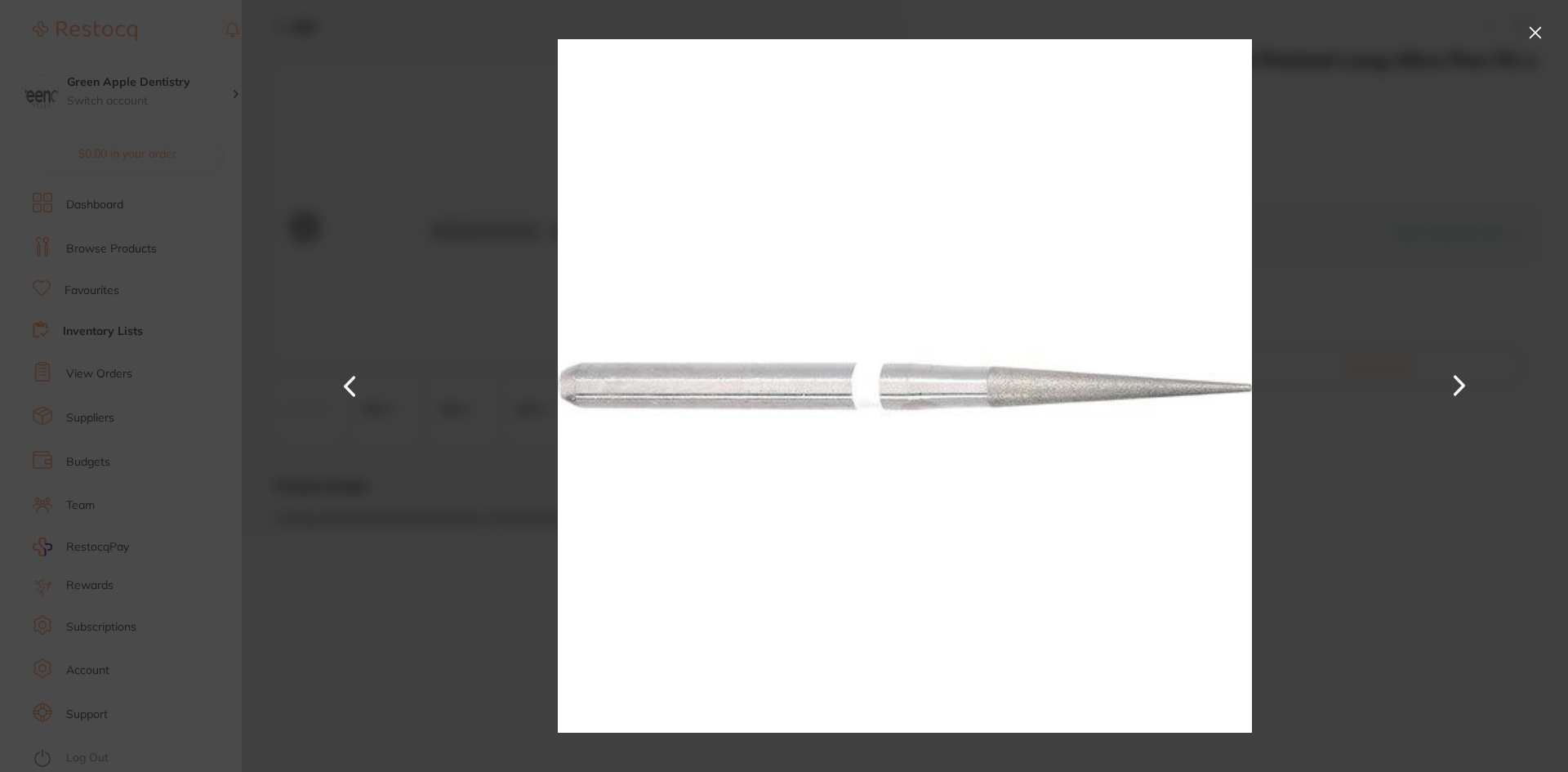
click at [1459, 402] on button at bounding box center [1460, 386] width 39 height 387
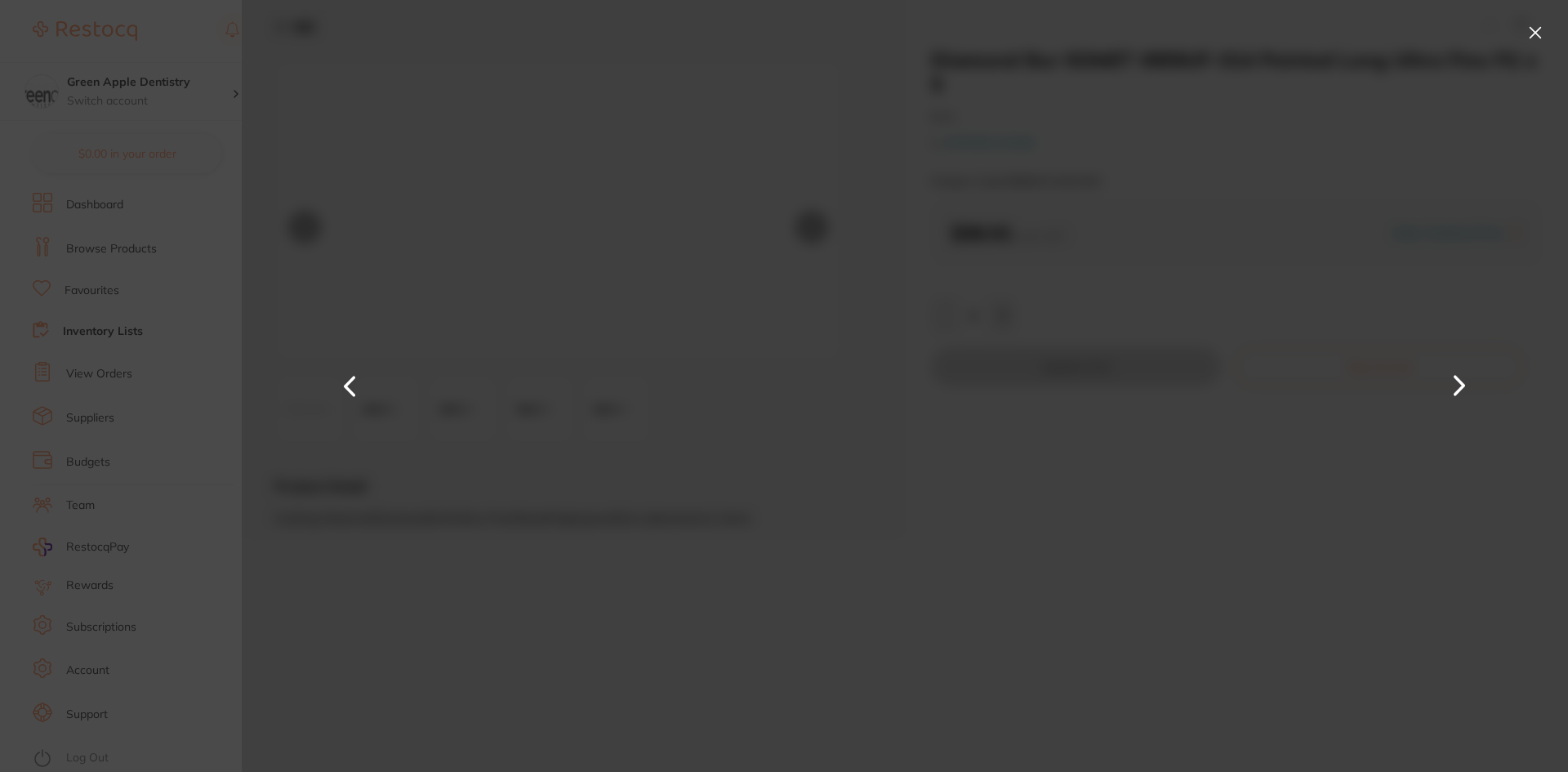
click at [1457, 402] on button at bounding box center [1460, 386] width 39 height 387
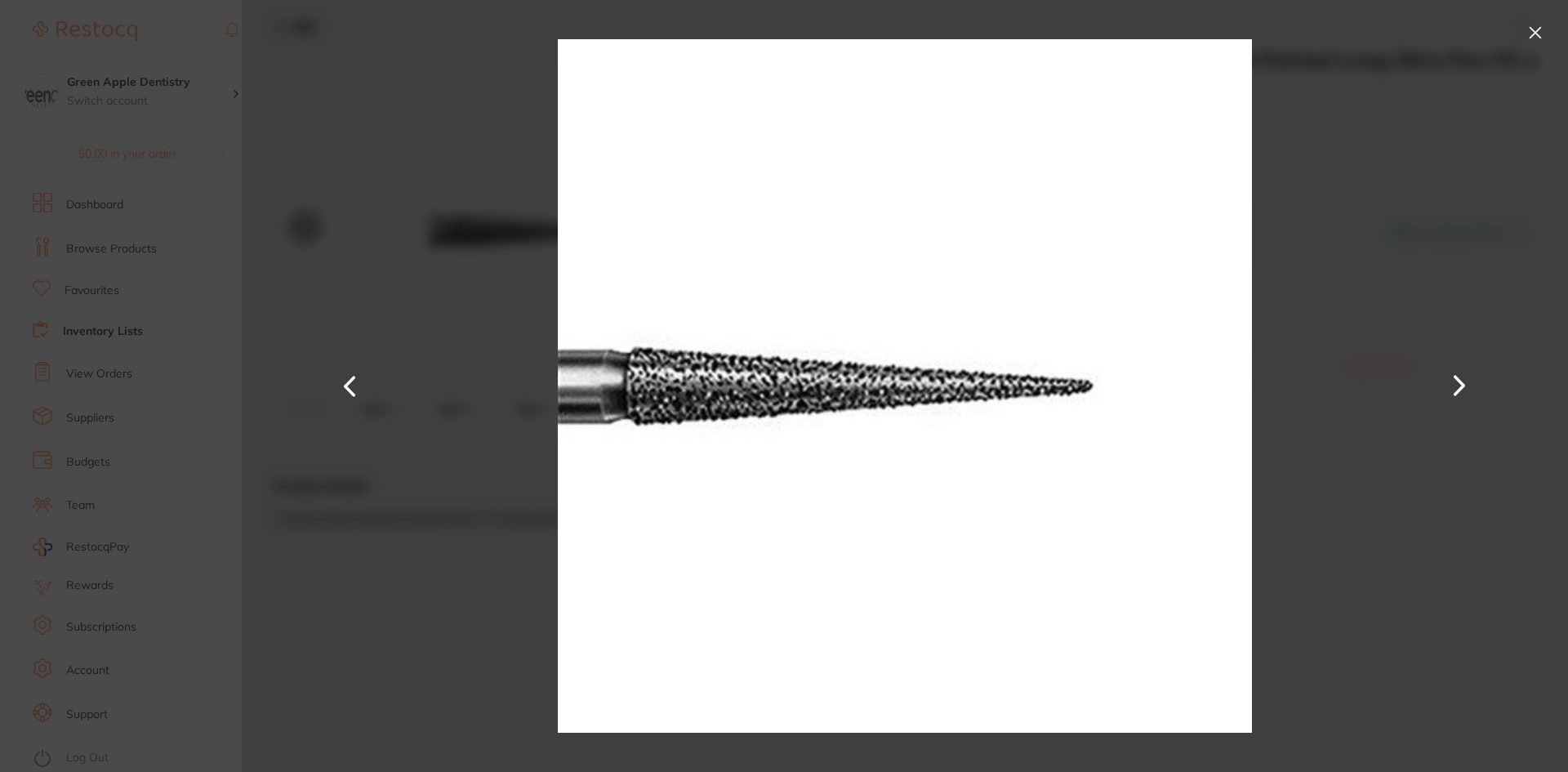
click at [1532, 31] on button at bounding box center [1535, 33] width 26 height 26
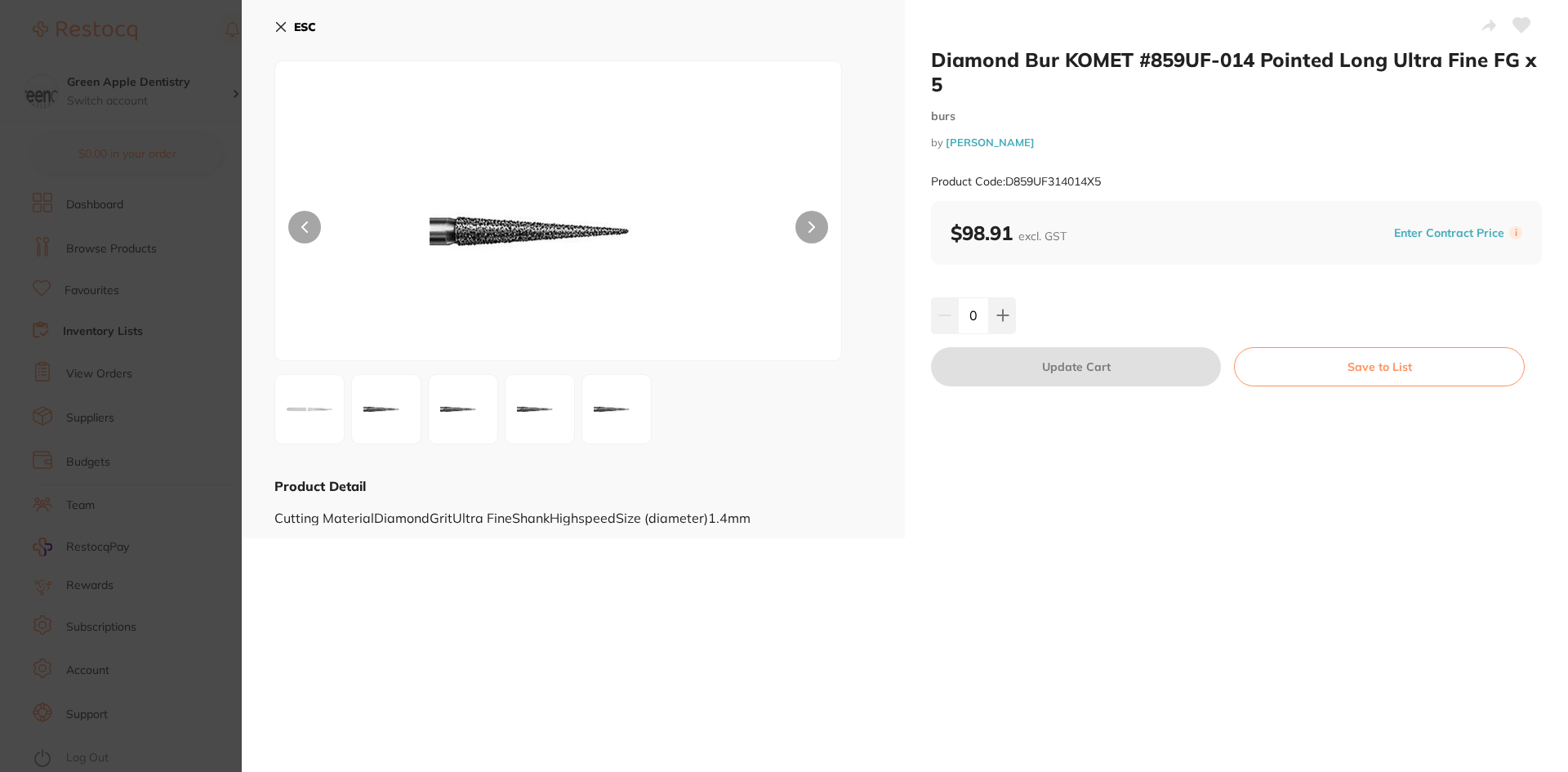
click at [290, 26] on button "ESC" at bounding box center [295, 27] width 42 height 28
